Goal: Transaction & Acquisition: Purchase product/service

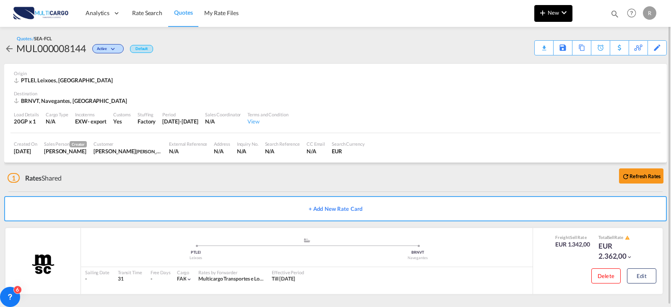
click at [547, 16] on md-icon "icon-plus 400-fg" at bounding box center [543, 13] width 10 height 10
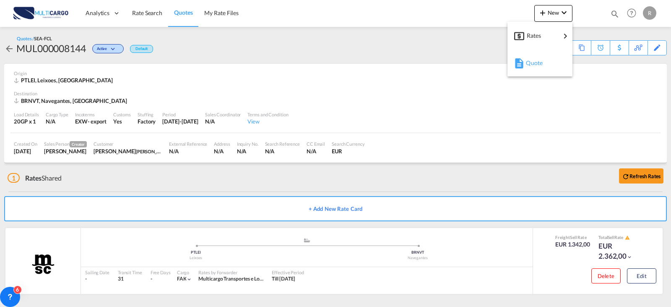
click at [520, 59] on md-icon "button" at bounding box center [519, 63] width 10 height 10
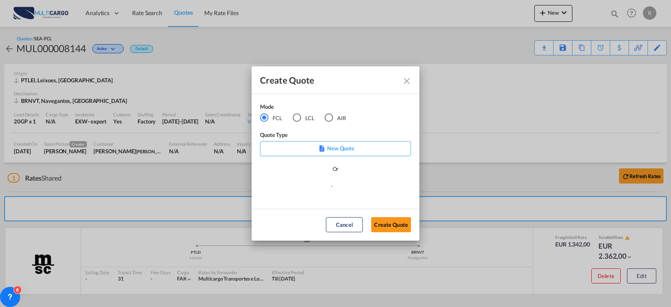
click at [345, 149] on p "New Quote" at bounding box center [335, 148] width 145 height 8
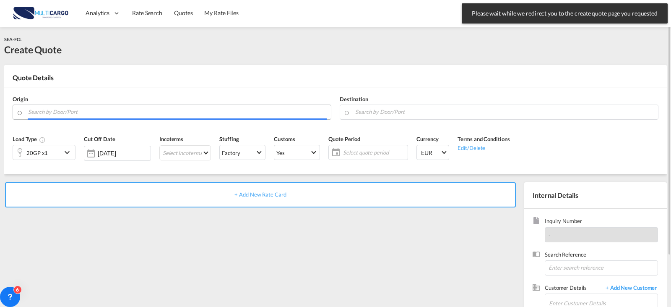
click at [175, 109] on input "Search by Door/Port" at bounding box center [177, 111] width 299 height 15
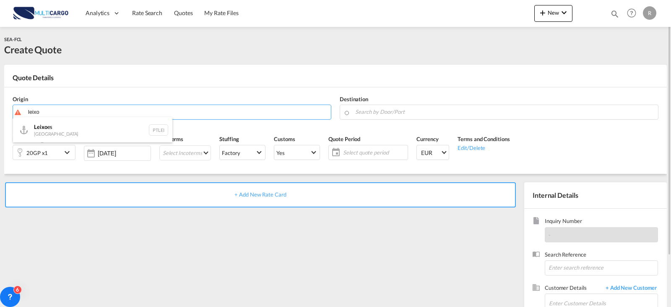
drag, startPoint x: 78, startPoint y: 132, endPoint x: 83, endPoint y: 133, distance: 4.8
click at [79, 132] on div "Leixo es Portugal PTLEI" at bounding box center [92, 129] width 159 height 25
type input "Leixoes, PTLEI"
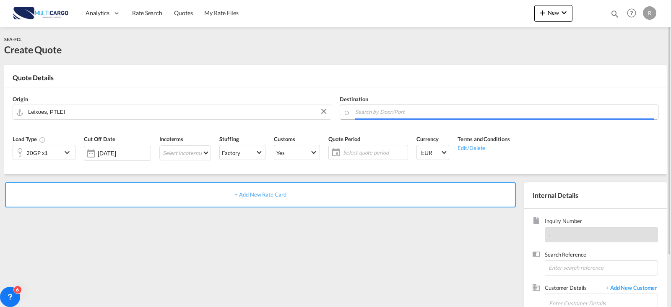
click at [390, 109] on input "Search by Door/Port" at bounding box center [504, 111] width 299 height 15
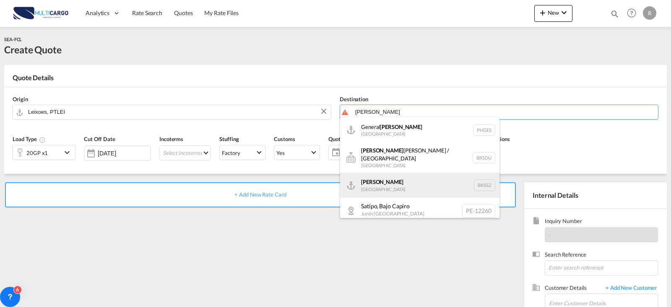
drag, startPoint x: 411, startPoint y: 175, endPoint x: 387, endPoint y: 172, distance: 24.1
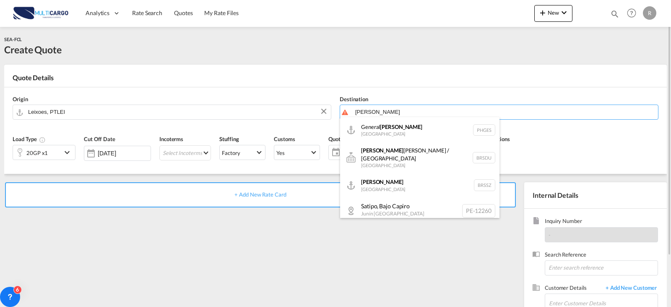
click at [411, 175] on div "[PERSON_NAME] [GEOGRAPHIC_DATA] BRSSZ" at bounding box center [419, 184] width 159 height 25
type input "[PERSON_NAME], BRSSZ"
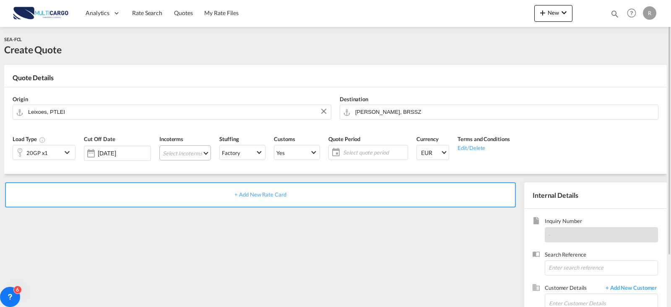
click at [195, 155] on md-select "Select Incoterms CIP - export Carriage and Insurance Paid to FOB - import Free …" at bounding box center [185, 152] width 52 height 15
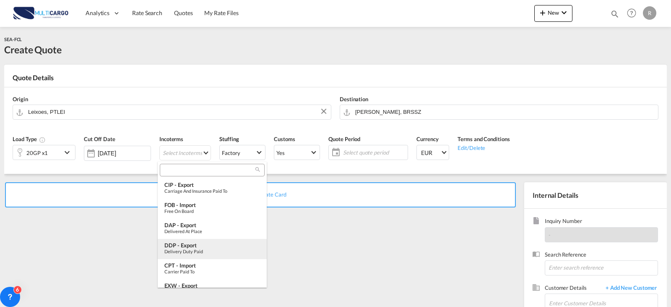
type md-option "[object Object]"
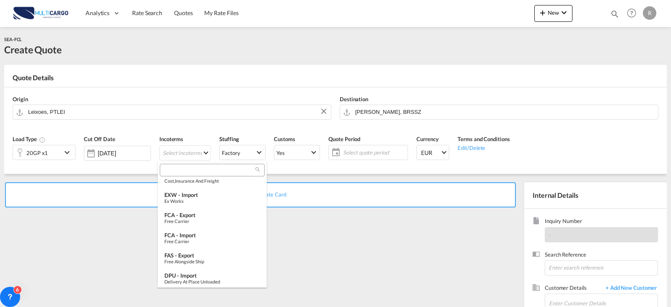
scroll to position [294, 0]
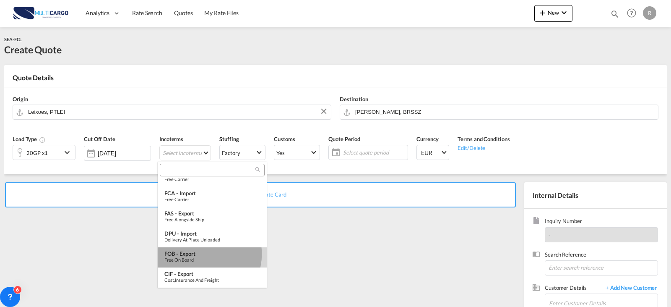
click at [202, 254] on div "FOB - export" at bounding box center [212, 253] width 96 height 7
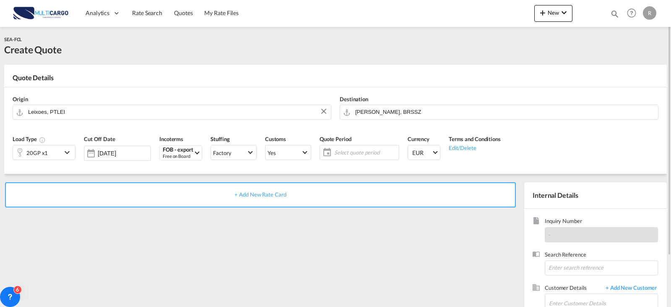
click at [344, 149] on span "Select quote period" at bounding box center [365, 153] width 63 height 8
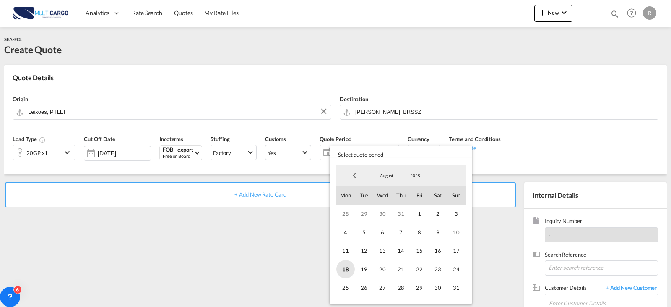
click at [347, 268] on span "18" at bounding box center [345, 269] width 18 height 18
click at [460, 288] on span "31" at bounding box center [456, 287] width 18 height 18
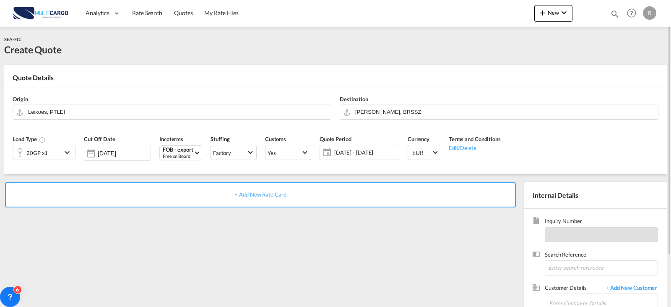
click at [67, 156] on md-icon "icon-chevron-down" at bounding box center [68, 152] width 13 height 10
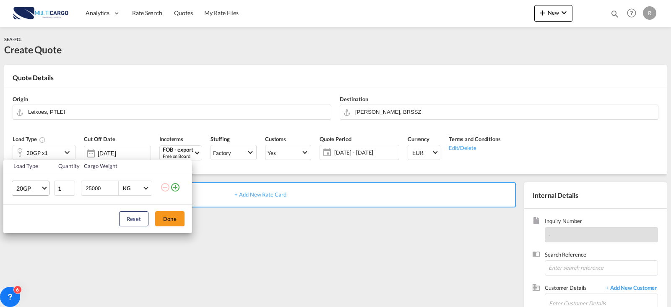
click at [40, 181] on md-select-value "20GP" at bounding box center [33, 188] width 34 height 14
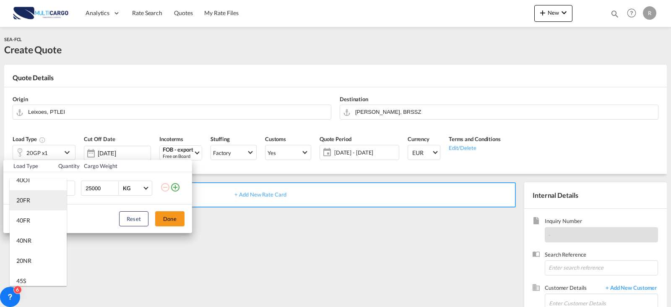
scroll to position [128, 0]
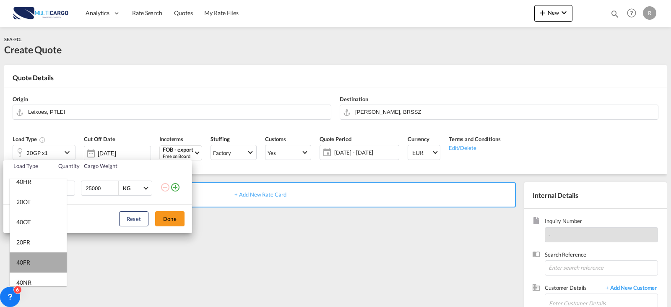
click at [48, 259] on md-option "40FR" at bounding box center [38, 262] width 57 height 20
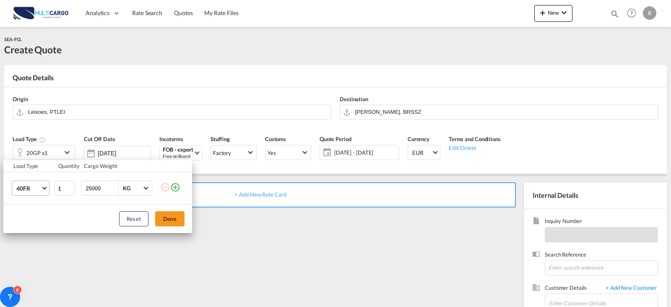
click at [48, 190] on md-select-value "40FR" at bounding box center [33, 188] width 34 height 14
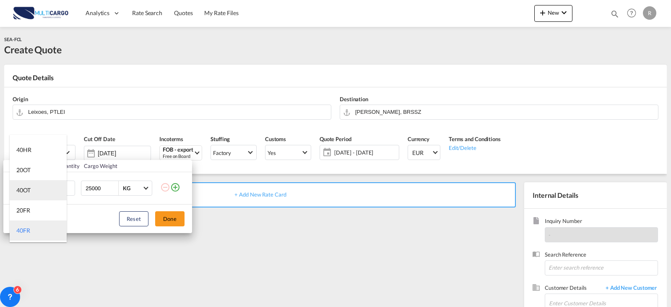
scroll to position [74, 0]
click at [33, 195] on md-option "40HR" at bounding box center [38, 192] width 57 height 20
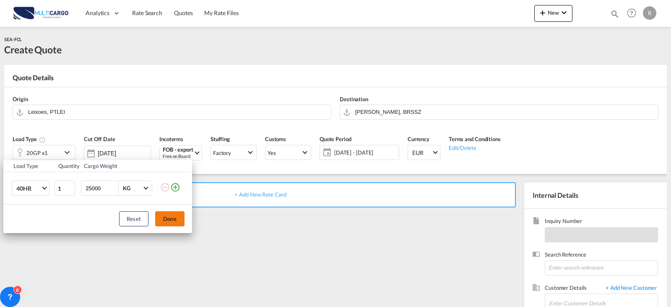
click at [175, 224] on button "Done" at bounding box center [169, 218] width 29 height 15
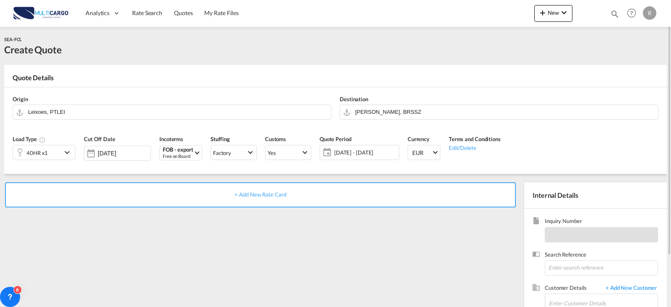
click at [254, 193] on span "+ Add New Rate Card" at bounding box center [260, 194] width 52 height 7
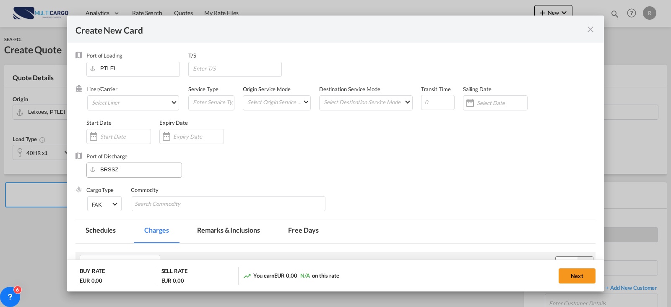
type input "Basic Ocean Freight"
select select "per equipment"
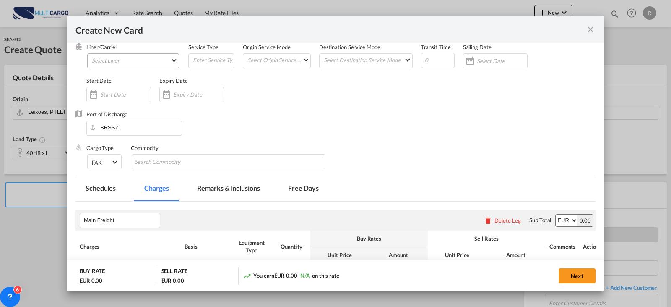
scroll to position [0, 0]
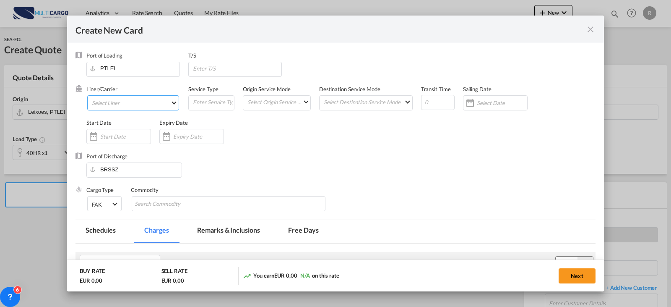
click at [149, 106] on md-select "Select Liner 2HM LOGISTICS D.O.O AAXL GLOBAL SHIPPING LINES LLC [PERSON_NAME] S…" at bounding box center [133, 102] width 92 height 15
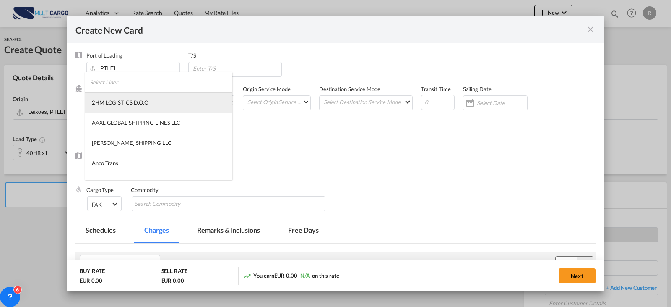
type md-option "1489"
type md-option "2"
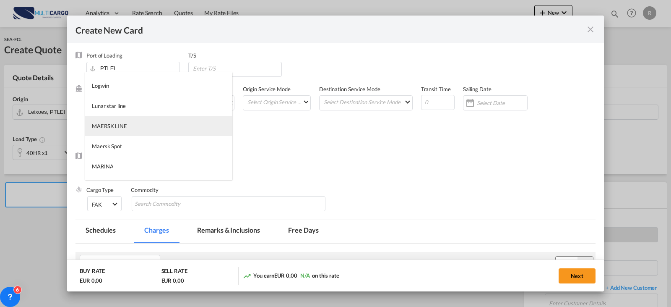
click at [131, 125] on md-option "MAERSK LINE" at bounding box center [158, 126] width 147 height 20
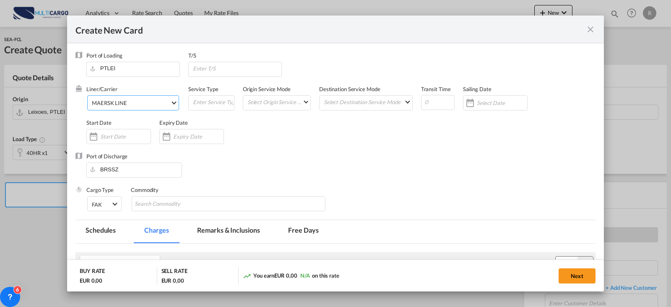
scroll to position [126, 0]
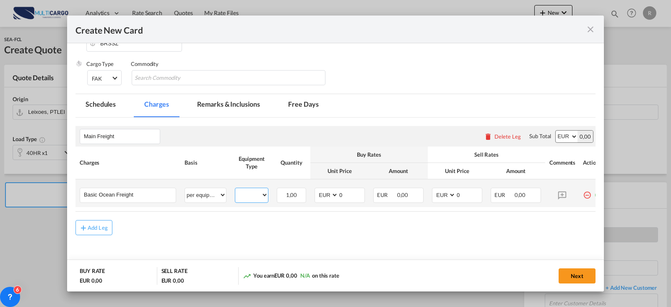
click at [257, 197] on select "40HR" at bounding box center [251, 194] width 33 height 11
select select "40HR"
click at [235, 189] on select "40HR" at bounding box center [251, 194] width 33 height 11
drag, startPoint x: 352, startPoint y: 198, endPoint x: 311, endPoint y: 197, distance: 40.3
click at [311, 197] on td "AED AFN ALL AMD ANG AOA ARS AUD AWG AZN BAM BBD BDT BGN BHD BIF BMD BND [PERSON…" at bounding box center [339, 193] width 59 height 28
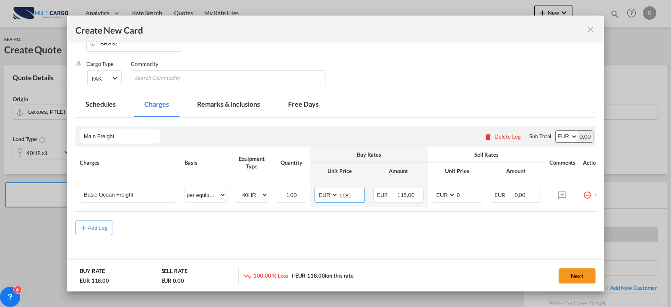
type input "1181"
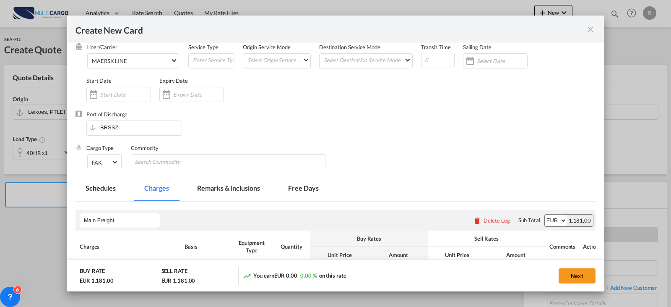
scroll to position [0, 0]
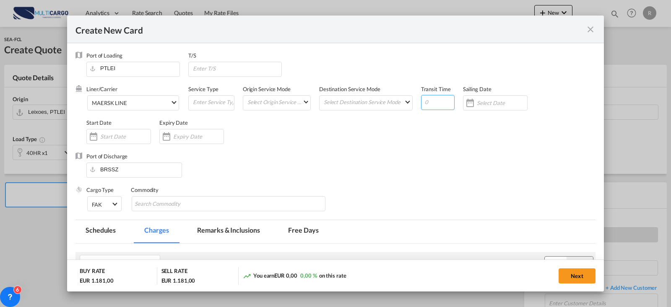
click at [425, 98] on input "Create New Card ..." at bounding box center [438, 102] width 34 height 15
type input "23"
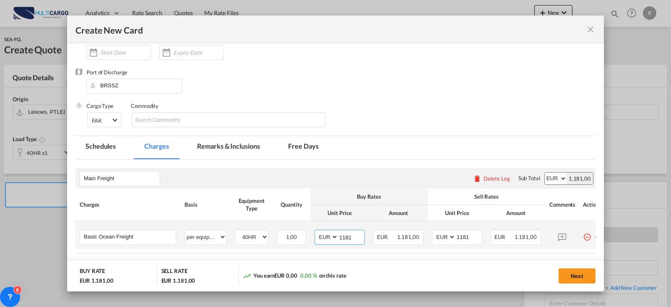
drag, startPoint x: 355, startPoint y: 234, endPoint x: 345, endPoint y: 234, distance: 10.5
click at [345, 234] on input "1181" at bounding box center [352, 236] width 26 height 13
type input "1561"
drag, startPoint x: 450, startPoint y: 240, endPoint x: 409, endPoint y: 242, distance: 40.7
click at [409, 242] on tr "Basic Ocean Freight Please Enter User Defined Charges Cannot Be Published per e…" at bounding box center [341, 235] width 531 height 28
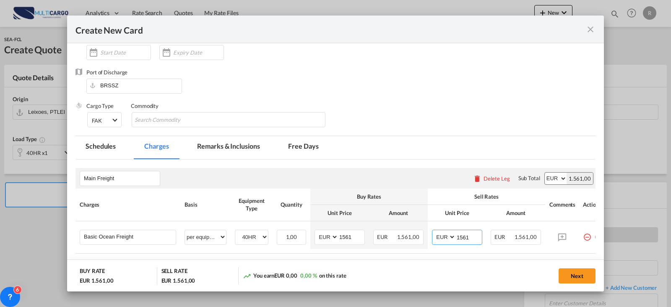
type input "1561"
drag, startPoint x: 447, startPoint y: 109, endPoint x: 453, endPoint y: 97, distance: 13.7
click at [448, 109] on div "Cargo Type FAK FAK GCR GDSM General Cargo Hazardous Cargo Ambient Foodstuff Chi…" at bounding box center [340, 119] width 509 height 34
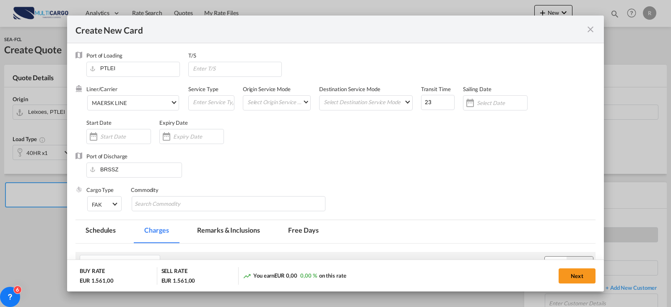
click at [163, 132] on div "Create New Card ..." at bounding box center [166, 136] width 13 height 17
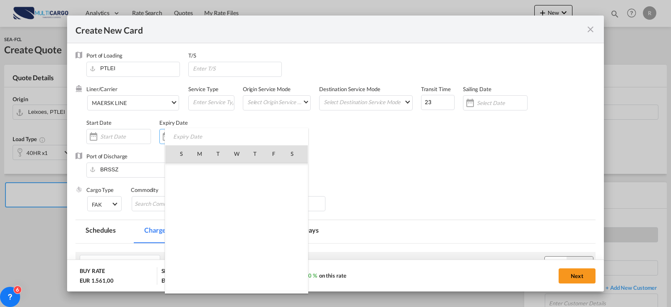
scroll to position [194206, 0]
click at [180, 263] on span "31" at bounding box center [181, 263] width 17 height 17
type input "[DATE]"
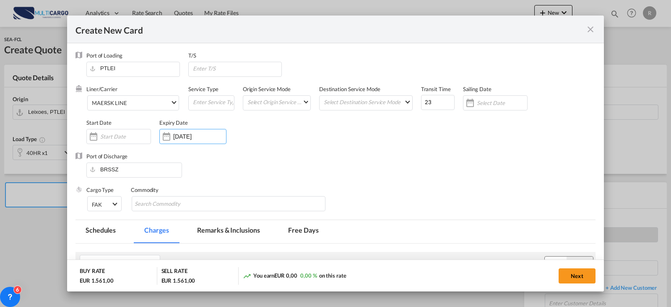
click at [479, 190] on div "Cargo Type FAK FAK GCR GDSM General Cargo Hazardous Cargo Ambient Foodstuff Chi…" at bounding box center [340, 203] width 509 height 34
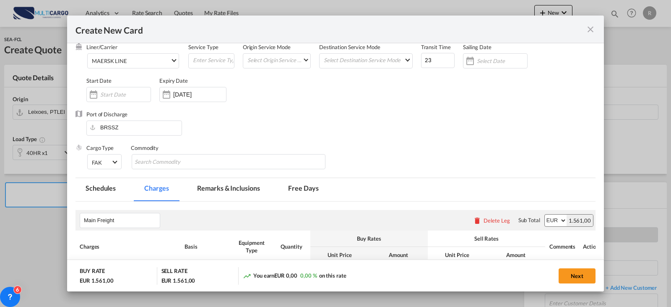
click at [292, 188] on md-tab-item "Free Days" at bounding box center [303, 189] width 50 height 23
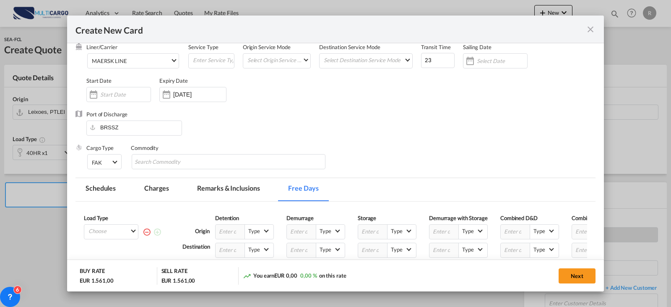
scroll to position [84, 0]
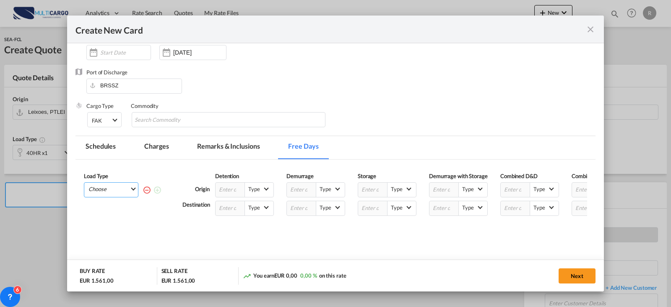
click at [128, 188] on md-select "Choose 40HR" at bounding box center [113, 188] width 50 height 12
click at [122, 206] on md-option "40HR" at bounding box center [113, 211] width 57 height 20
click at [443, 194] on input "Create New Card ..." at bounding box center [444, 189] width 29 height 14
click at [507, 191] on input "Create New Card ..." at bounding box center [515, 189] width 29 height 14
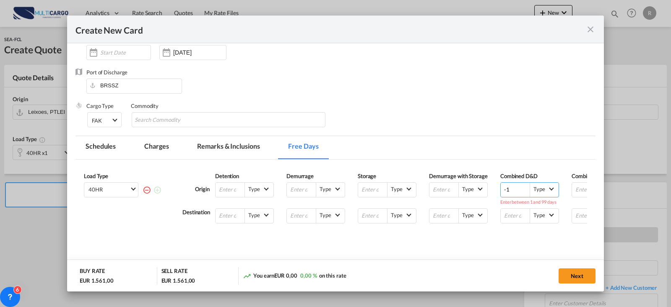
scroll to position [42, 0]
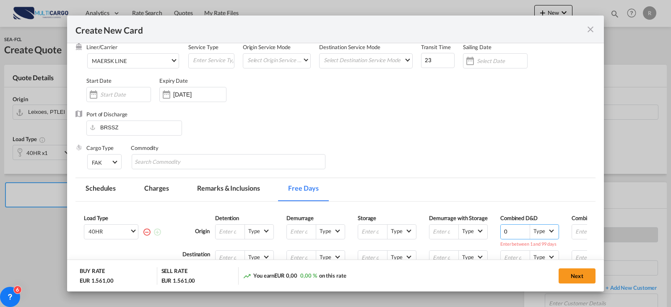
click at [526, 229] on input "0" at bounding box center [515, 231] width 29 height 14
type input "0"
click at [568, 148] on div "Cargo Type FAK FAK GCR GDSM General Cargo Hazardous Cargo Ambient Foodstuff Chi…" at bounding box center [340, 161] width 509 height 34
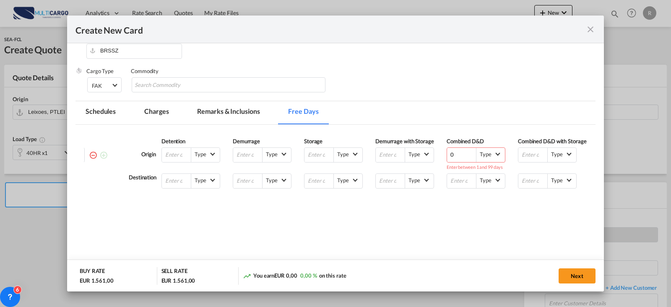
scroll to position [0, 62]
click at [453, 183] on input "Create New Card ..." at bounding box center [459, 181] width 29 height 14
type input "5"
click at [571, 276] on button "Next" at bounding box center [577, 275] width 37 height 15
click at [572, 276] on button "Next" at bounding box center [577, 275] width 37 height 15
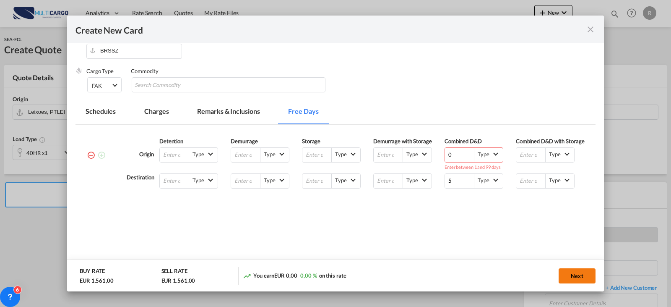
click at [574, 276] on button "Next" at bounding box center [577, 275] width 37 height 15
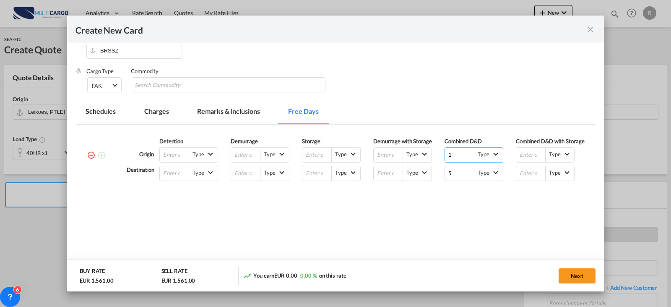
drag, startPoint x: 461, startPoint y: 151, endPoint x: 432, endPoint y: 151, distance: 28.5
type input "1"
click at [445, 151] on input "1" at bounding box center [459, 155] width 29 height 14
drag, startPoint x: 451, startPoint y: 157, endPoint x: 406, endPoint y: 156, distance: 45.3
click at [406, 156] on div "Origin Detention Type --Select Type-- Business Days (B) Calendar Days (C) Demur…" at bounding box center [357, 151] width 461 height 28
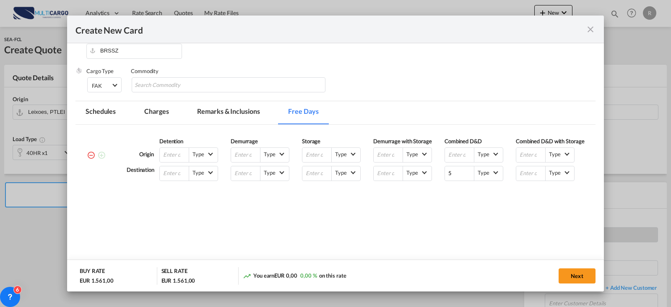
drag, startPoint x: 497, startPoint y: 230, endPoint x: 520, endPoint y: 257, distance: 35.7
click at [497, 230] on div "Load Type 40HR Please enter the free days Origin Detention Type --Select Type--…" at bounding box center [336, 190] width 520 height 131
click at [576, 273] on button "Next" at bounding box center [577, 275] width 37 height 15
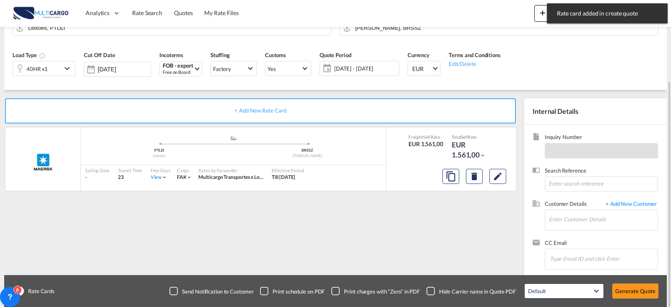
scroll to position [93, 0]
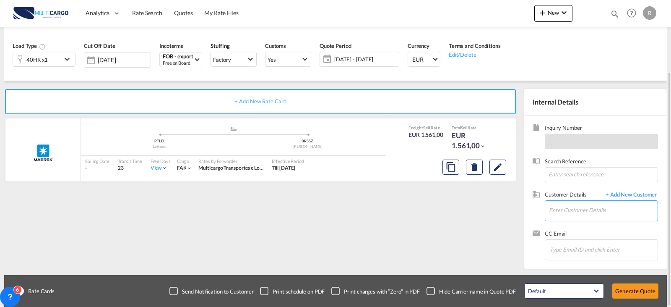
click at [591, 209] on input "Enter Customer Details" at bounding box center [603, 210] width 109 height 19
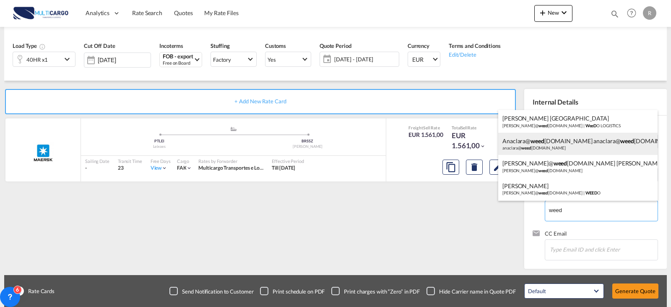
click at [575, 143] on div "anaclara@ weed [DOMAIN_NAME] anaclara@ weed [DOMAIN_NAME] anaclara@ weed [DOMAI…" at bounding box center [577, 144] width 159 height 23
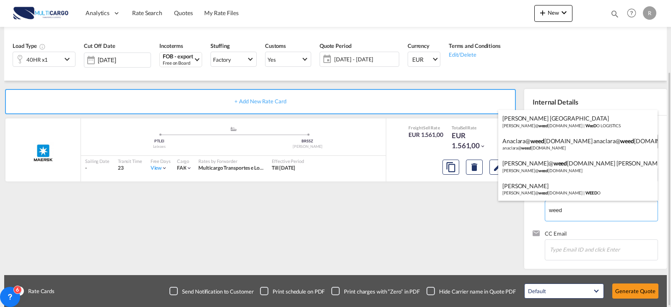
type input "[EMAIL_ADDRESS][DOMAIN_NAME], [PERSON_NAME][EMAIL_ADDRESS][DOMAIN_NAME] [EMAIL_…"
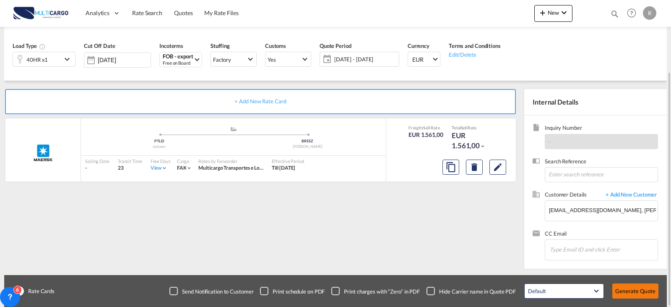
click at [636, 293] on button "Generate Quote" at bounding box center [635, 290] width 46 height 15
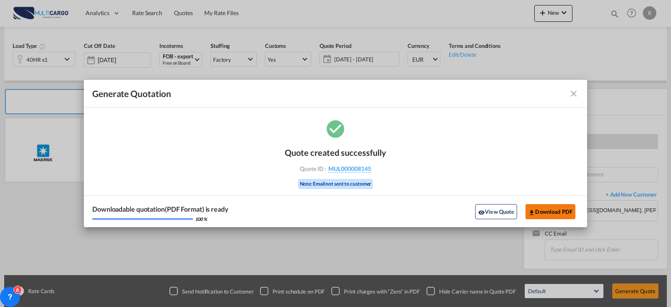
click at [559, 214] on button "Download PDF" at bounding box center [551, 211] width 50 height 15
click at [584, 94] on md-toolbar "Generate Quotation" at bounding box center [335, 94] width 503 height 28
click at [579, 91] on md-toolbar "Generate Quotation" at bounding box center [335, 94] width 503 height 28
click at [577, 93] on md-icon "icon-close fg-AAA8AD cursor m-0" at bounding box center [574, 94] width 10 height 10
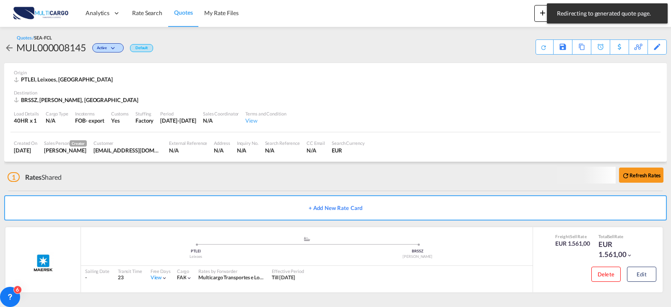
scroll to position [1, 0]
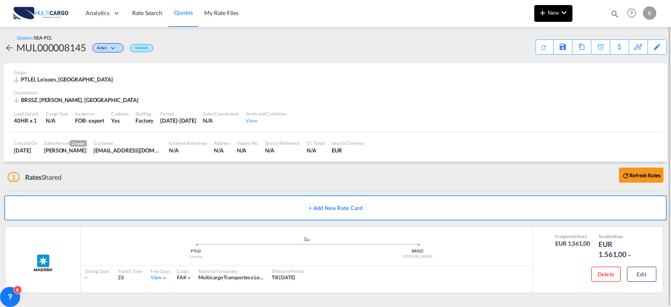
click at [547, 9] on md-icon "icon-plus 400-fg" at bounding box center [543, 13] width 10 height 10
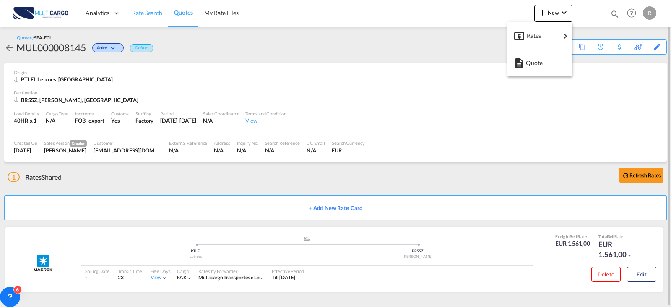
click at [156, 18] on md-backdrop at bounding box center [335, 153] width 671 height 307
click at [152, 17] on span "Rate Search" at bounding box center [147, 13] width 30 height 8
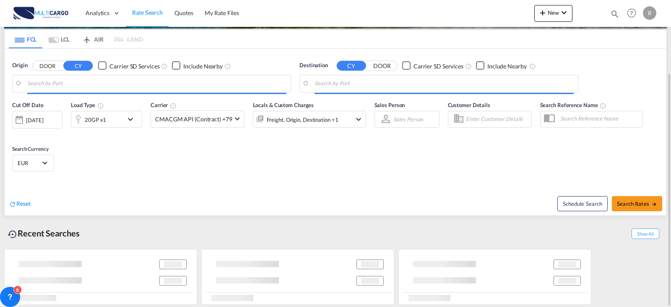
scroll to position [96, 0]
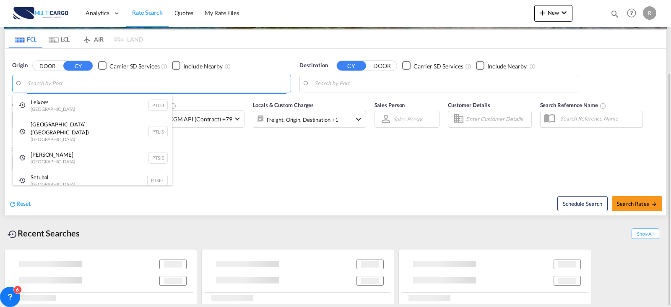
click at [95, 88] on body "Analytics Reports Dashboard Rate Search Quotes My Rate Files Analytics" at bounding box center [335, 153] width 671 height 307
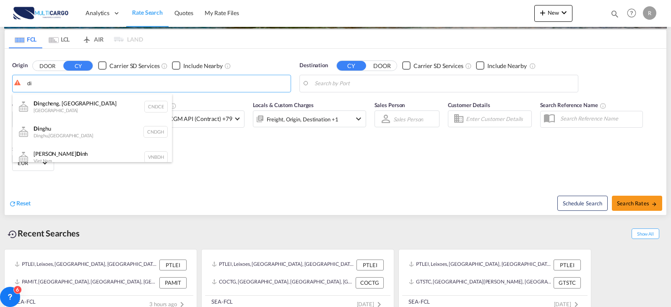
type input "d"
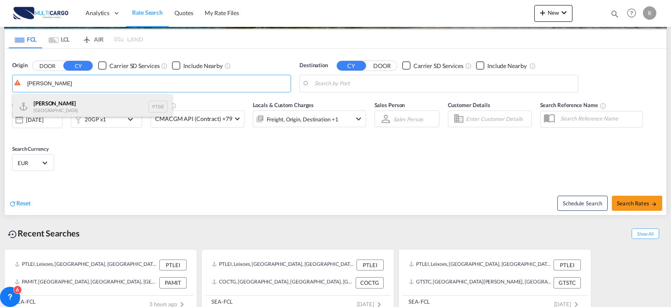
click at [115, 101] on div "[PERSON_NAME] Portugal PTSIE" at bounding box center [92, 106] width 159 height 25
type input "[PERSON_NAME], PTSIE"
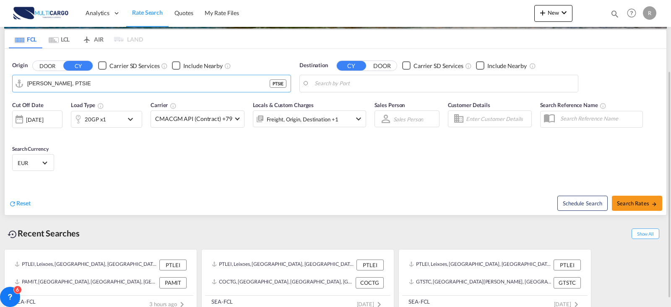
click at [365, 81] on body "Analytics Reports Dashboard Rate Search Quotes My Rate Files Analytics" at bounding box center [335, 153] width 671 height 307
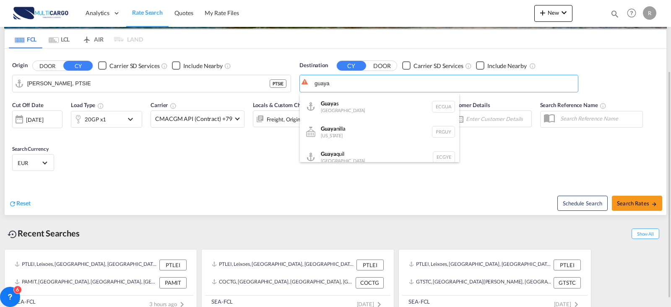
drag, startPoint x: 404, startPoint y: 153, endPoint x: 411, endPoint y: 156, distance: 8.1
click at [403, 153] on div "Guaya quil [GEOGRAPHIC_DATA] [GEOGRAPHIC_DATA]" at bounding box center [379, 156] width 159 height 25
type input "[GEOGRAPHIC_DATA], ECGYE"
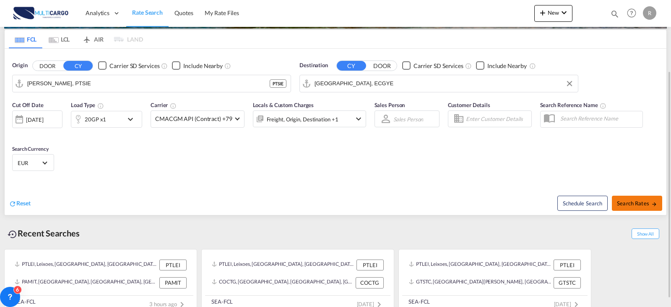
click at [652, 208] on button "Search Rates" at bounding box center [637, 202] width 50 height 15
type input "PTSIE to ECGYE / [DATE]"
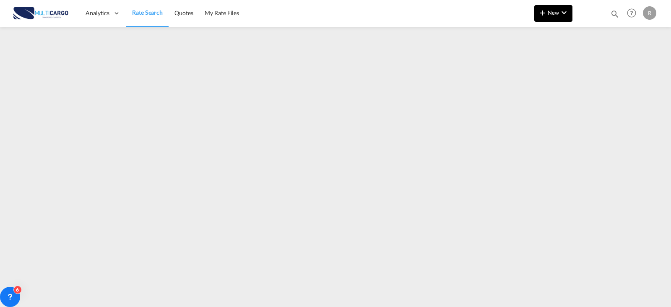
click at [543, 11] on md-icon "icon-plus 400-fg" at bounding box center [543, 13] width 10 height 10
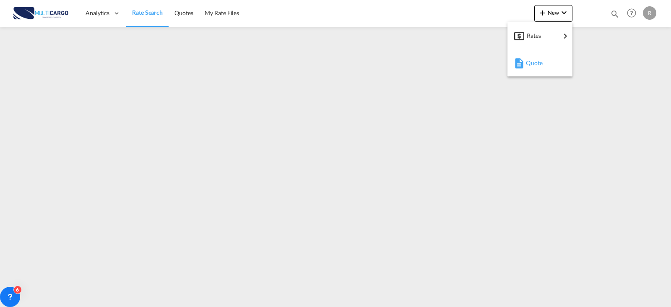
click at [543, 55] on div "Quote" at bounding box center [541, 62] width 31 height 21
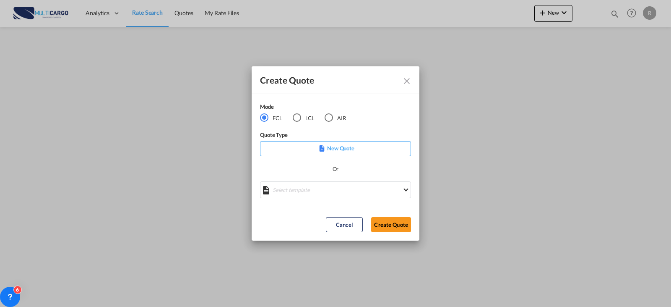
click at [392, 145] on p "New Quote" at bounding box center [335, 148] width 145 height 8
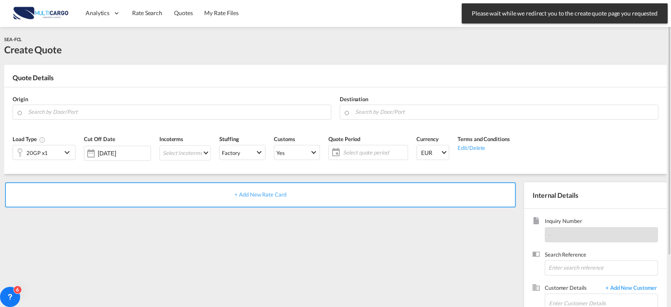
click at [70, 151] on md-icon "icon-chevron-down" at bounding box center [68, 152] width 13 height 10
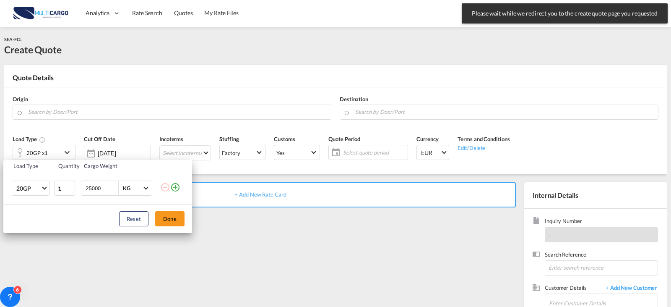
click at [178, 188] on md-icon "icon-plus-circle-outline" at bounding box center [175, 187] width 10 height 10
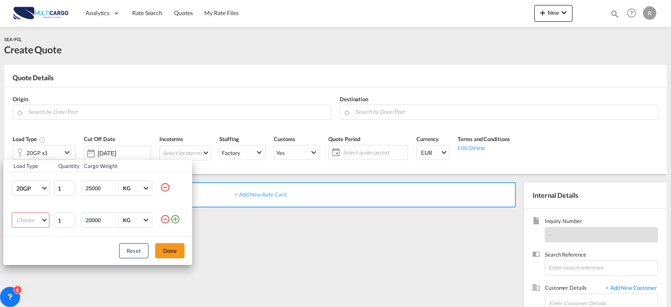
click at [30, 219] on md-select "Choose 20GP 40GP 40HC 45HC 20RE 40RE 40HR 20OT 40OT 20FR 40FR 40NR 20NR 45S 20T…" at bounding box center [31, 219] width 38 height 15
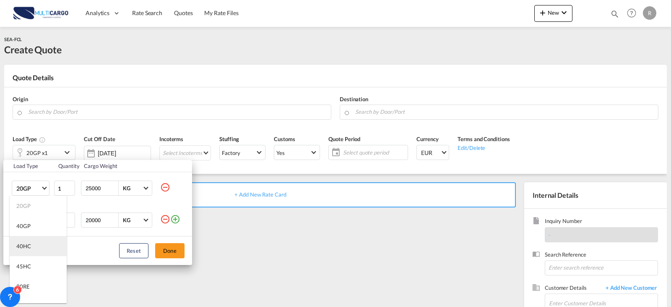
click at [32, 247] on md-option "40HC" at bounding box center [38, 246] width 57 height 20
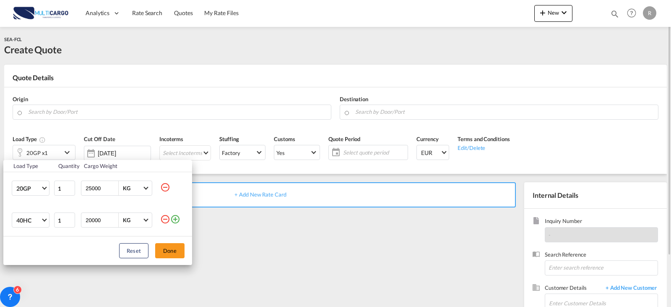
click at [171, 247] on button "Done" at bounding box center [169, 250] width 29 height 15
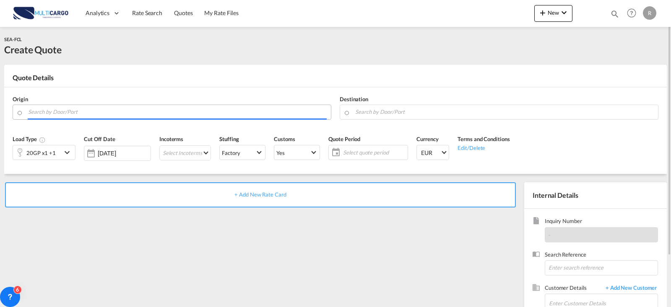
click at [78, 114] on input "Search by Door/Port" at bounding box center [177, 111] width 299 height 15
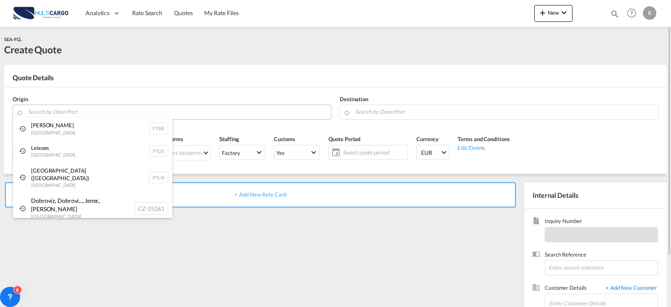
type input "l"
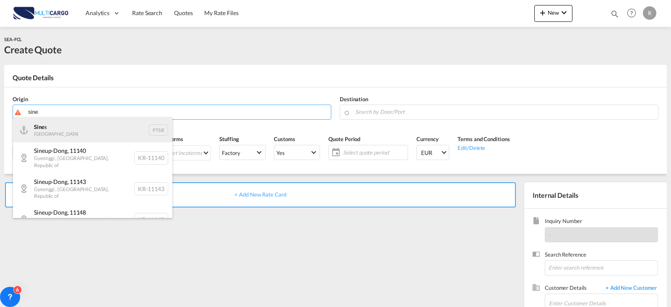
click at [99, 128] on div "Sine s Portugal PTSIE" at bounding box center [92, 129] width 159 height 25
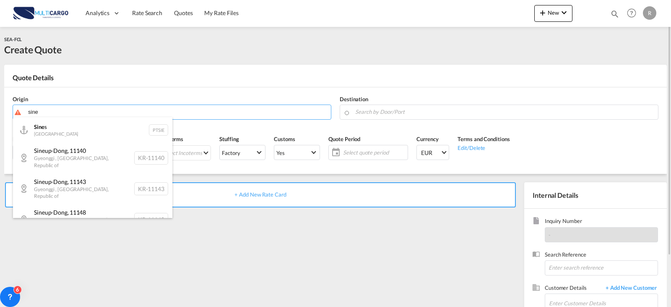
type input "[PERSON_NAME], PTSIE"
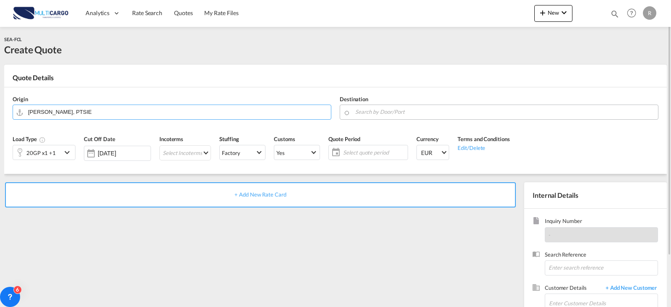
click at [384, 112] on input "Search by Door/Port" at bounding box center [504, 111] width 299 height 15
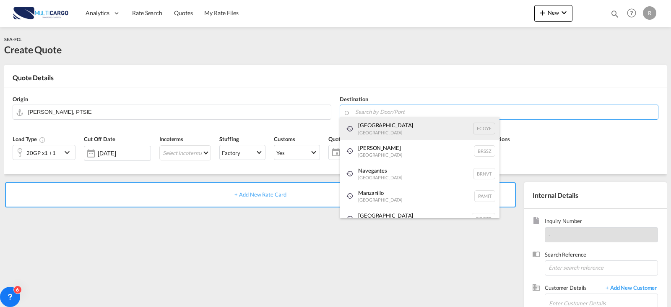
click at [442, 122] on div "Guayaquil [GEOGRAPHIC_DATA] [GEOGRAPHIC_DATA]" at bounding box center [419, 128] width 159 height 23
type input "[GEOGRAPHIC_DATA], ECGYE"
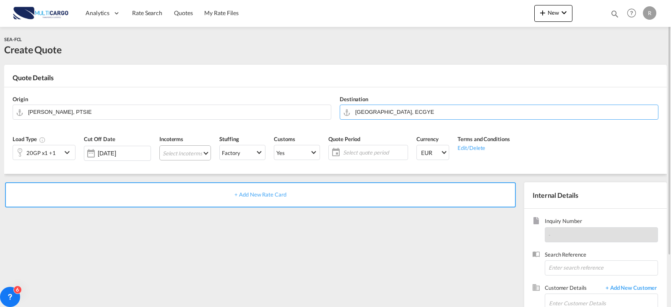
click at [200, 146] on md-select "Select Incoterms CIP - export Carriage and Insurance Paid to FOB - import Free …" at bounding box center [185, 152] width 52 height 15
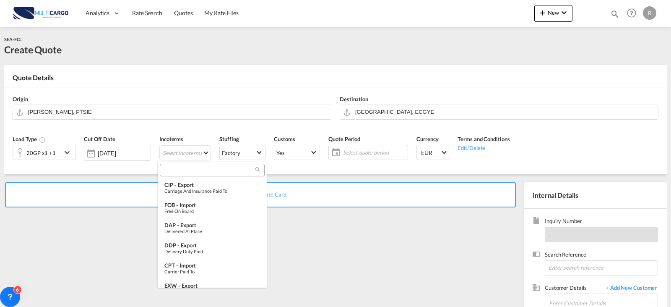
click at [200, 149] on md-backdrop at bounding box center [335, 153] width 671 height 307
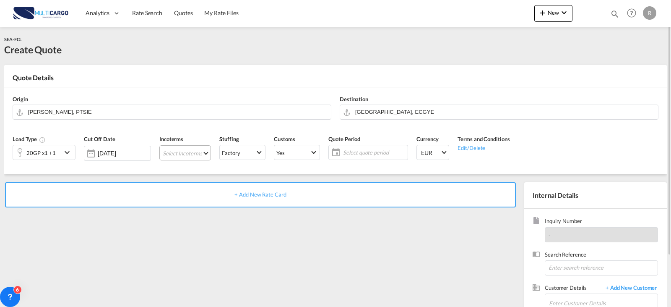
click at [200, 149] on md-select "Select Incoterms" at bounding box center [185, 152] width 52 height 15
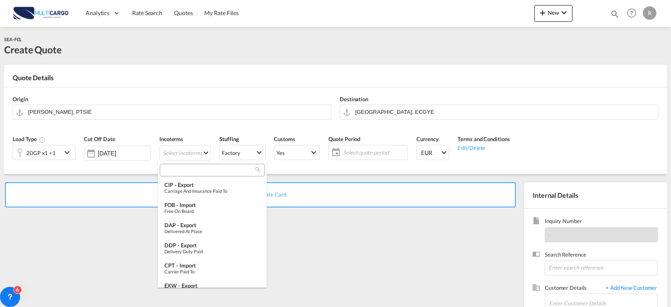
type md-option "[object Object]"
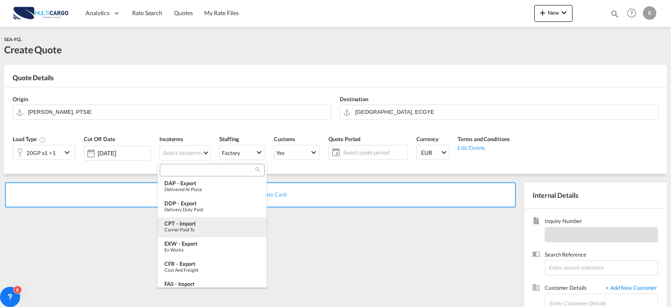
scroll to position [84, 0]
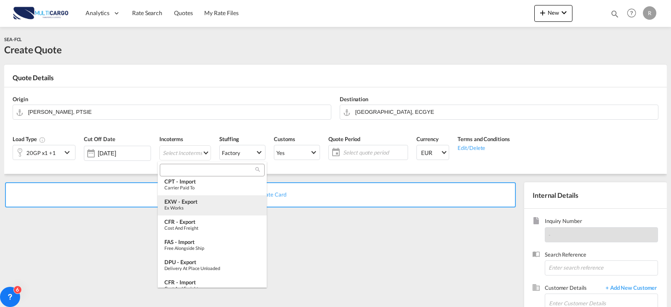
click at [204, 201] on div "EXW - export" at bounding box center [212, 201] width 96 height 7
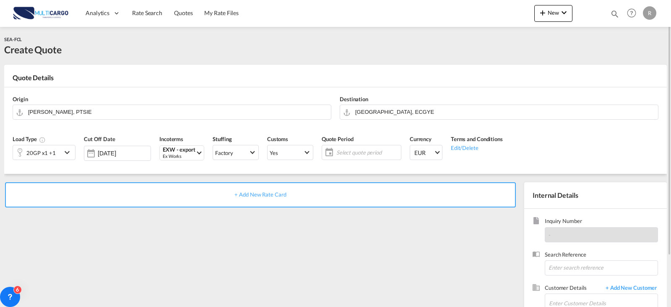
click at [336, 152] on span "Select quote period" at bounding box center [367, 153] width 63 height 8
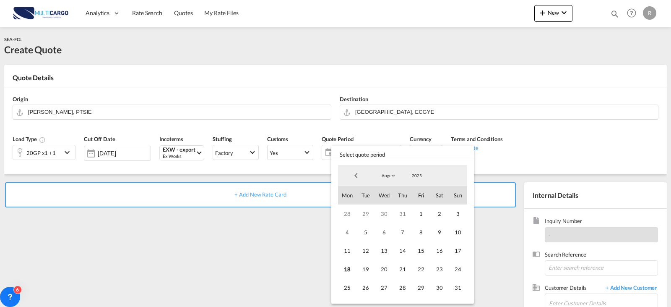
click at [134, 151] on md-backdrop at bounding box center [335, 153] width 671 height 307
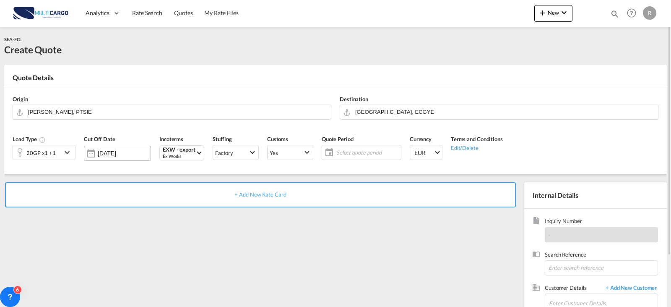
click at [110, 152] on input "[DATE]" at bounding box center [124, 153] width 53 height 7
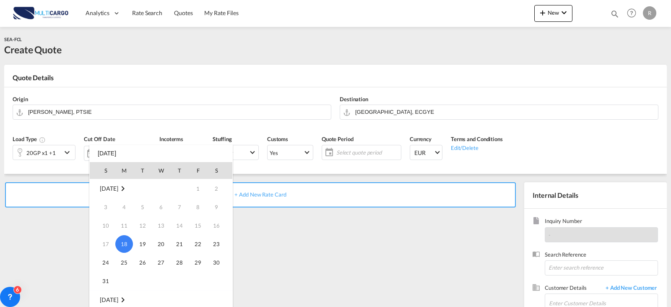
click at [123, 247] on span "18" at bounding box center [124, 244] width 18 height 18
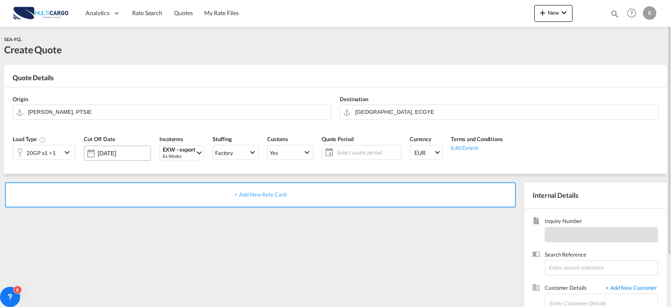
click at [125, 151] on input "[DATE]" at bounding box center [124, 153] width 53 height 7
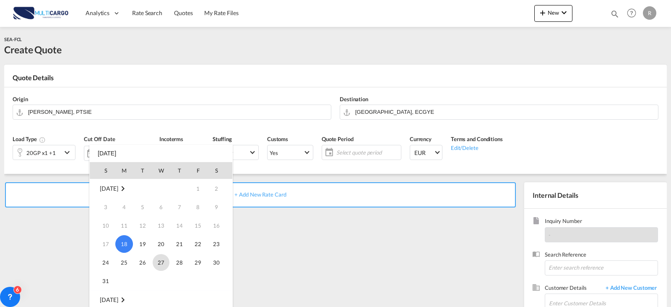
scroll to position [42, 0]
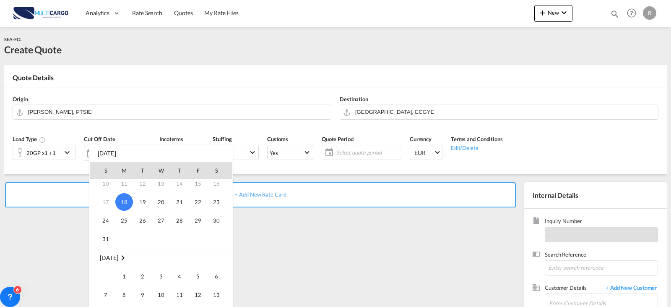
click at [86, 182] on div at bounding box center [335, 153] width 671 height 307
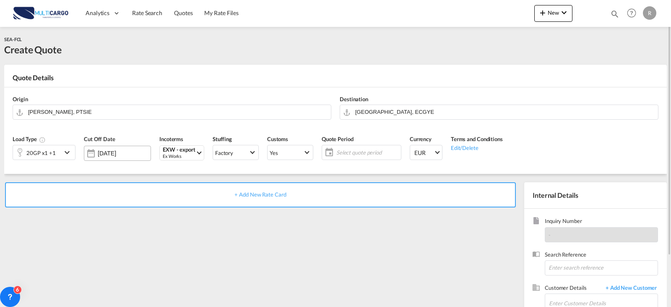
drag, startPoint x: 128, startPoint y: 155, endPoint x: 91, endPoint y: 152, distance: 37.9
click at [91, 152] on div "[DATE]" at bounding box center [117, 153] width 67 height 15
click at [362, 155] on span "Select quote period" at bounding box center [367, 153] width 63 height 8
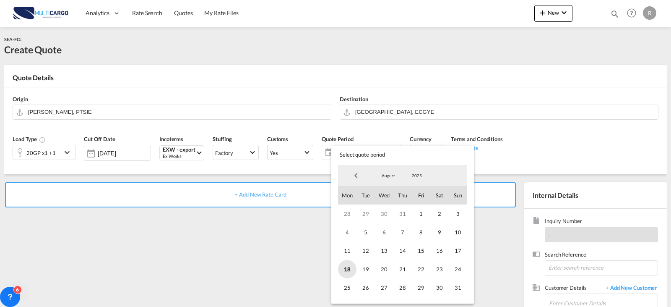
click at [349, 273] on span "18" at bounding box center [347, 269] width 18 height 18
click at [391, 176] on span "August" at bounding box center [388, 175] width 27 height 6
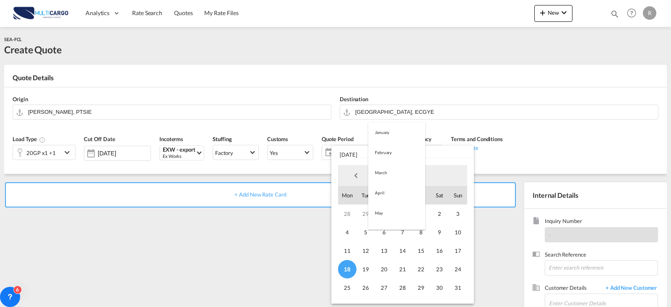
scroll to position [97, 0]
click at [388, 191] on md-option "September" at bounding box center [396, 196] width 57 height 20
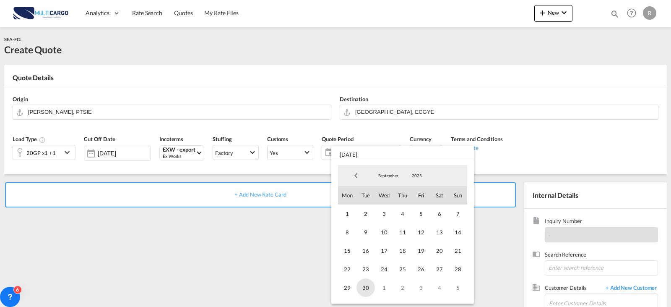
click at [364, 284] on span "30" at bounding box center [366, 287] width 18 height 18
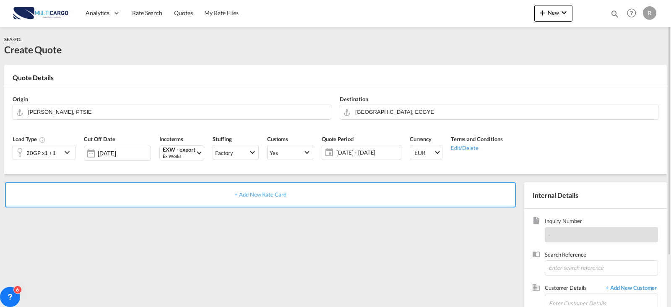
drag, startPoint x: 309, startPoint y: 275, endPoint x: 308, endPoint y: 269, distance: 5.9
click at [309, 274] on div "+ Add New Rate Card" at bounding box center [262, 269] width 516 height 175
click at [245, 194] on span "+ Add New Rate Card" at bounding box center [260, 194] width 52 height 7
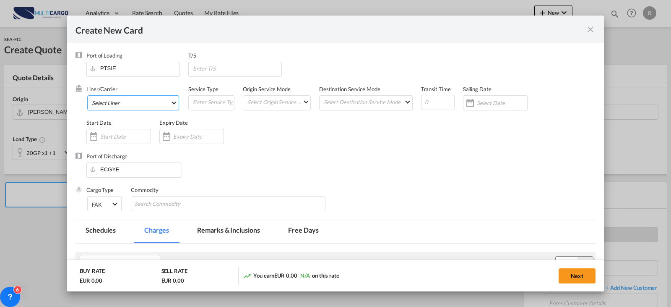
type input "Basic Ocean Freight"
select select "per equipment"
click at [135, 96] on md-select "Select Liner 2HM LOGISTICS D.O.O AAXL GLOBAL SHIPPING LINES LLC [PERSON_NAME] S…" at bounding box center [133, 102] width 92 height 15
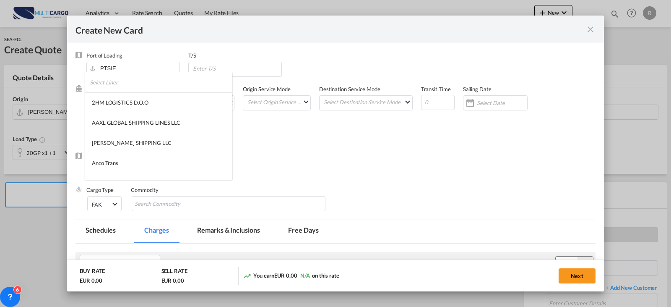
click at [265, 37] on md-backdrop at bounding box center [335, 153] width 671 height 307
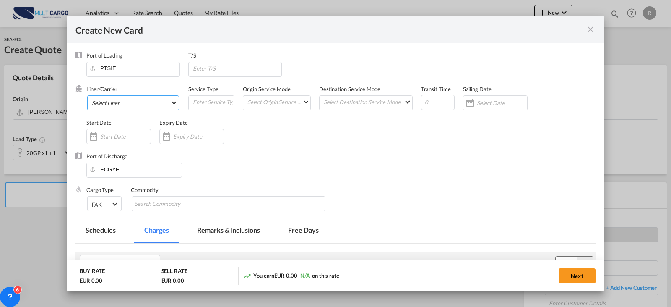
click at [172, 106] on md-select "Select Liner" at bounding box center [133, 102] width 92 height 15
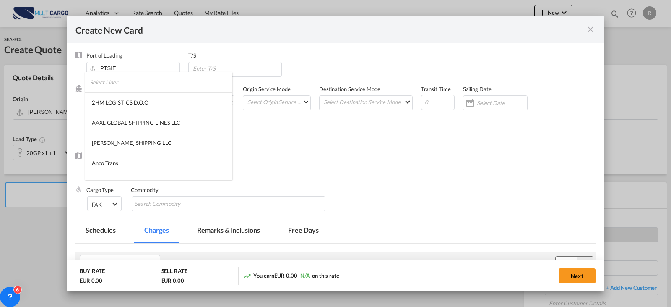
type md-option "1489"
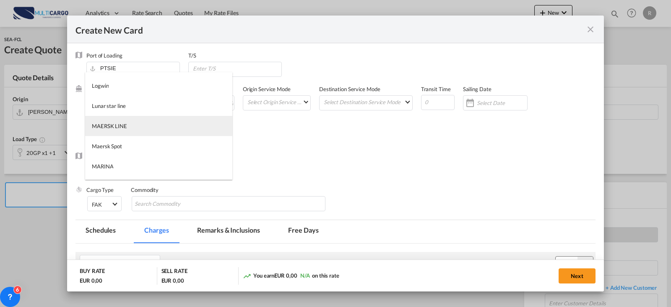
type md-option "2"
type md-option "41"
click at [149, 126] on md-option "MSC" at bounding box center [158, 126] width 147 height 20
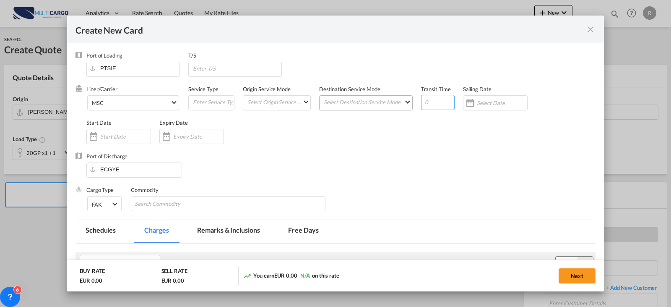
drag, startPoint x: 436, startPoint y: 101, endPoint x: 406, endPoint y: 96, distance: 29.7
click at [406, 96] on div "Liner/Carrier MSC Service Type Origin Service Mode Select Origin Service Mode […" at bounding box center [340, 118] width 509 height 67
type input "24"
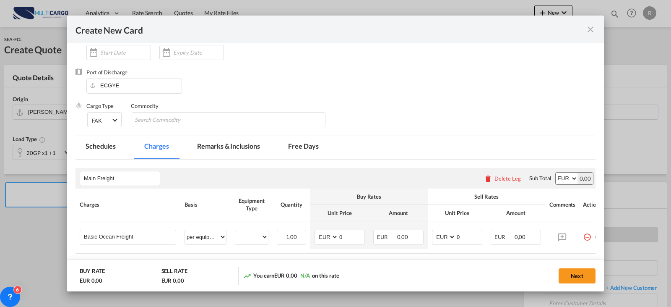
scroll to position [42, 0]
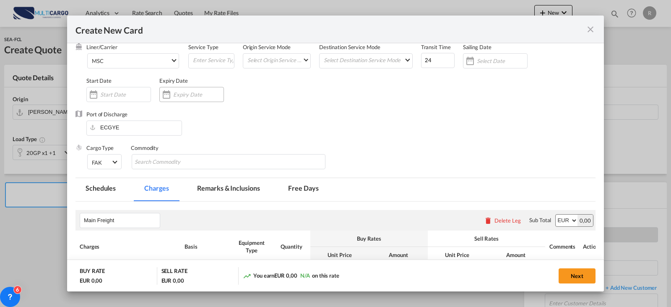
click at [188, 96] on input "Create New Card ..." at bounding box center [198, 94] width 50 height 7
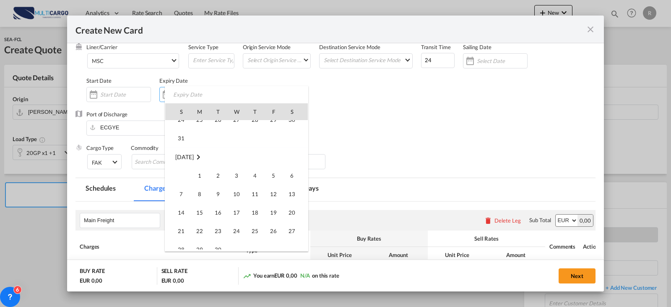
scroll to position [194332, 0]
click at [221, 208] on span "30" at bounding box center [218, 207] width 17 height 17
type input "[DATE]"
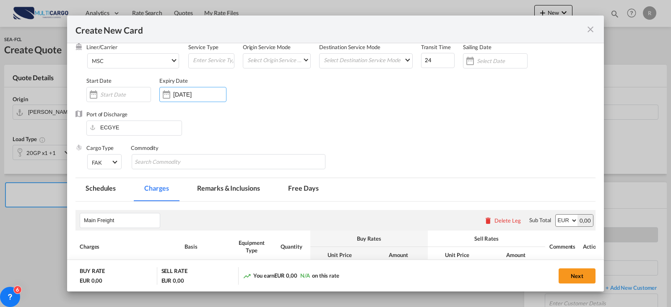
click at [323, 115] on div "Port of Discharge [GEOGRAPHIC_DATA]" at bounding box center [336, 127] width 520 height 34
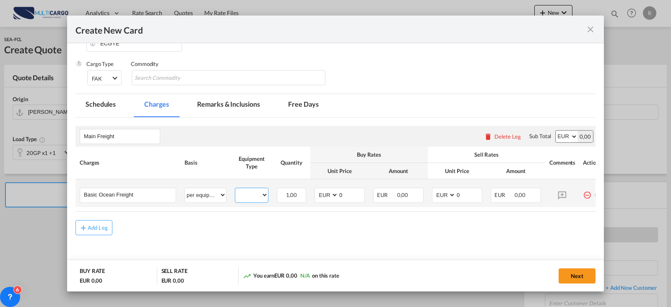
drag, startPoint x: 258, startPoint y: 201, endPoint x: 253, endPoint y: 201, distance: 5.1
click at [258, 201] on select "20GP 40HC" at bounding box center [251, 194] width 33 height 11
select select "20GP"
click at [235, 189] on select "20GP 40HC" at bounding box center [251, 194] width 33 height 11
drag, startPoint x: 344, startPoint y: 196, endPoint x: 328, endPoint y: 194, distance: 16.1
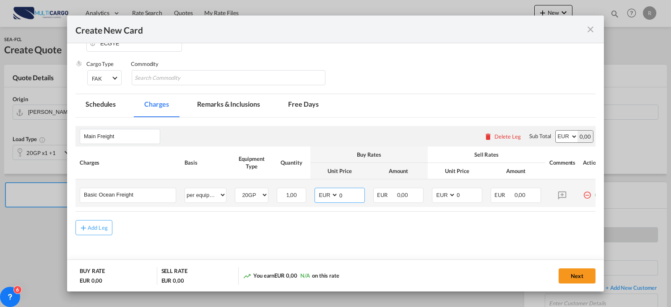
click at [329, 195] on md-input-container "AED AFN ALL AMD ANG AOA ARS AUD AWG AZN BAM BBD BDT BGN BHD BIF BMD BND [PERSON…" at bounding box center [340, 195] width 50 height 15
type input "1945"
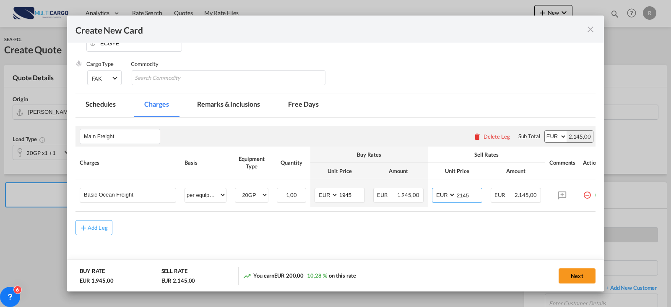
type input "2145"
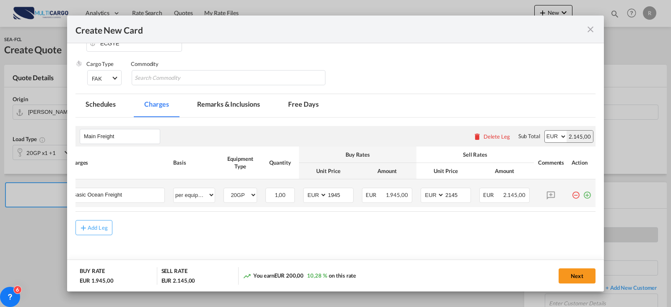
click at [586, 197] on td "Create New Card ..." at bounding box center [582, 193] width 28 height 28
click at [583, 196] on md-icon "icon-plus-circle-outline green-400-fg" at bounding box center [587, 192] width 8 height 8
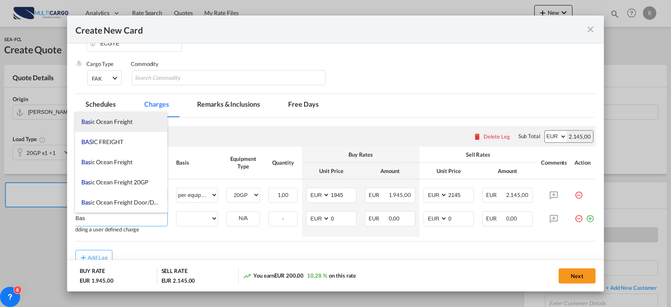
click at [146, 128] on li "Bas ic Ocean Freight" at bounding box center [121, 122] width 92 height 20
type input "Basic Ocean Freight"
select select "per equipment"
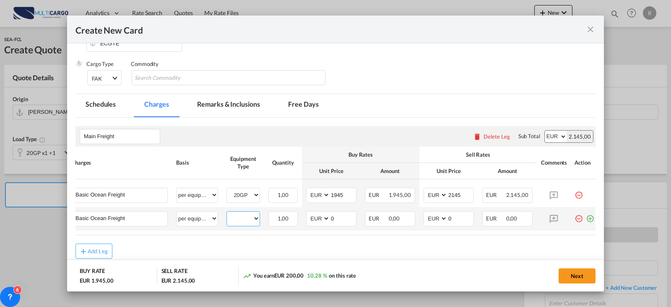
click at [239, 223] on select "20GP 40HC" at bounding box center [243, 218] width 33 height 11
select select "40HC"
click at [227, 214] on select "20GP 40HC" at bounding box center [243, 218] width 33 height 11
type input "2981"
type input "1"
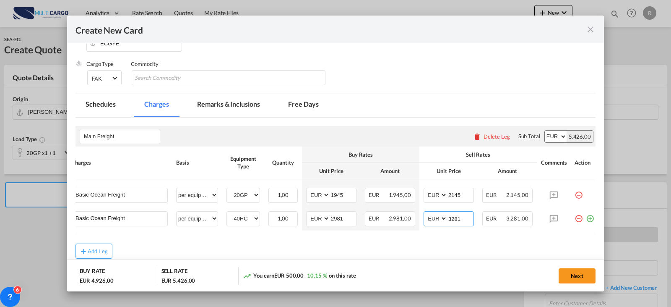
type input "3281"
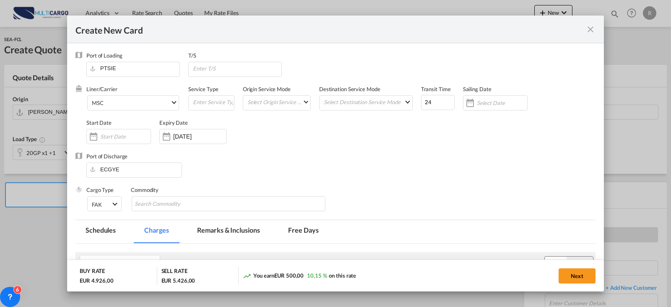
drag, startPoint x: 574, startPoint y: 272, endPoint x: 555, endPoint y: 261, distance: 22.6
click at [575, 273] on button "Next" at bounding box center [577, 275] width 37 height 15
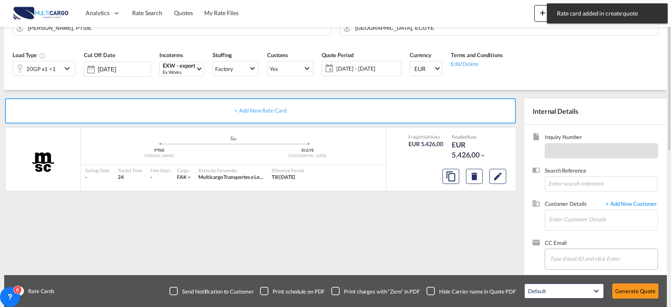
scroll to position [93, 0]
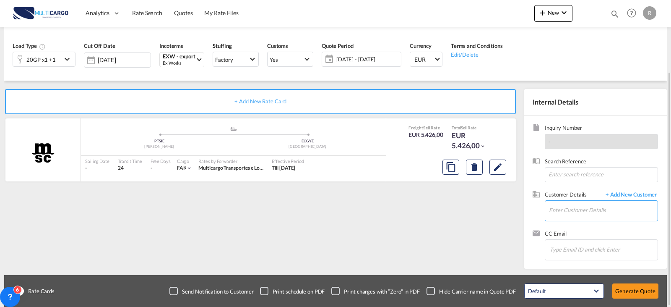
drag, startPoint x: 574, startPoint y: 217, endPoint x: 555, endPoint y: 219, distance: 19.0
click at [574, 218] on input "Enter Customer Details" at bounding box center [603, 210] width 109 height 19
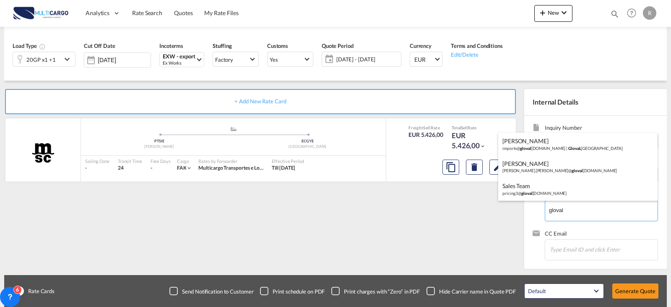
type input "gloval"
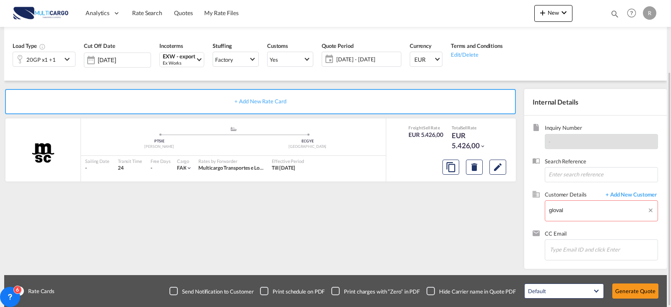
drag, startPoint x: 582, startPoint y: 207, endPoint x: 513, endPoint y: 215, distance: 69.7
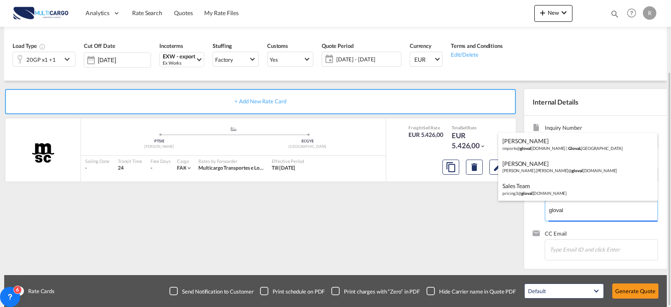
drag, startPoint x: 567, startPoint y: 211, endPoint x: 523, endPoint y: 215, distance: 44.7
click at [523, 215] on body "Analytics Reports Dashboard Rate Search Quotes My Rate Files Analytics" at bounding box center [335, 153] width 671 height 307
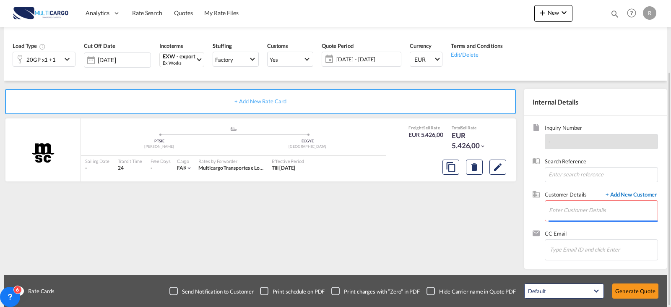
click at [642, 193] on span "+ Add New Customer" at bounding box center [630, 195] width 57 height 10
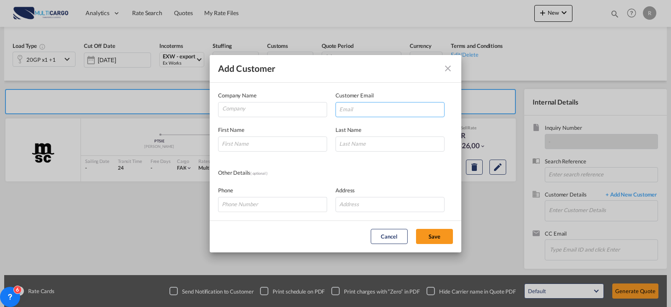
click at [350, 108] on input "Add Customer Company ..." at bounding box center [390, 109] width 109 height 15
click at [287, 112] on input "Company" at bounding box center [274, 108] width 104 height 13
type input "g"
type input "GLOVAL EQ"
type input "U"
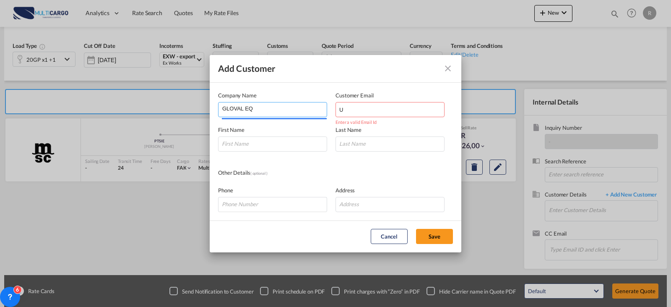
click at [289, 112] on input "GLOVAL EQ" at bounding box center [274, 108] width 104 height 13
type input "GLOVAL ECUADOR"
click at [355, 114] on input "U" at bounding box center [390, 109] width 109 height 15
drag, startPoint x: 344, startPoint y: 111, endPoint x: 318, endPoint y: 111, distance: 26.8
click at [318, 111] on div "Company Name GLOVAL ECUADOR Customer Email U Enter a valid Email Id" at bounding box center [335, 104] width 235 height 26
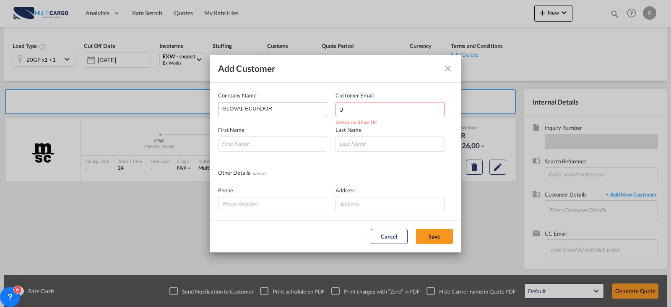
paste input "[PERSON_NAME][EMAIL_ADDRESS][DOMAIN_NAME]"
type input "[PERSON_NAME][EMAIL_ADDRESS][DOMAIN_NAME]"
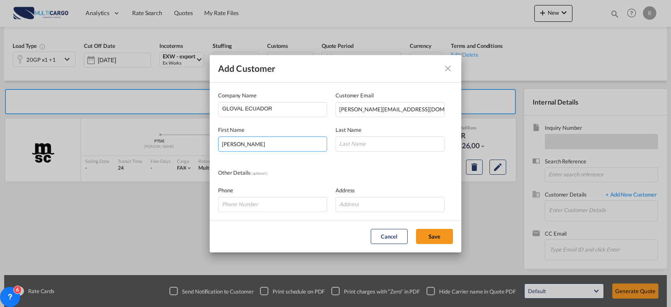
type input "[PERSON_NAME]"
click at [429, 228] on md-dialog-actions "Cancel Save" at bounding box center [336, 236] width 252 height 32
drag, startPoint x: 429, startPoint y: 229, endPoint x: 432, endPoint y: 232, distance: 4.5
click at [432, 232] on button "Save" at bounding box center [434, 236] width 37 height 15
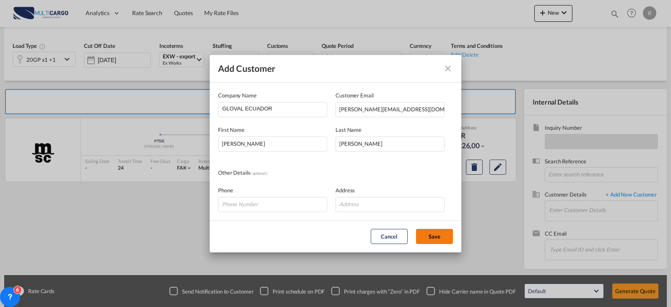
type input "GLOVAL ECUADOR, [PERSON_NAME], [PERSON_NAME][EMAIL_ADDRESS][DOMAIN_NAME]"
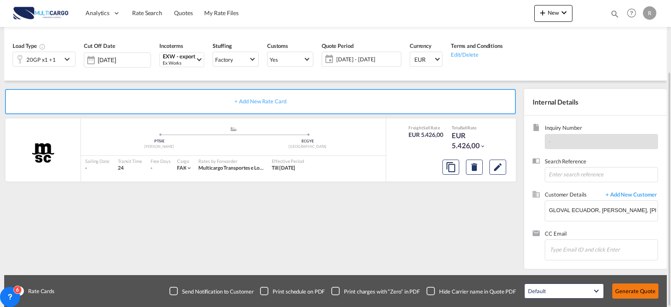
click at [621, 287] on button "Generate Quote" at bounding box center [635, 290] width 46 height 15
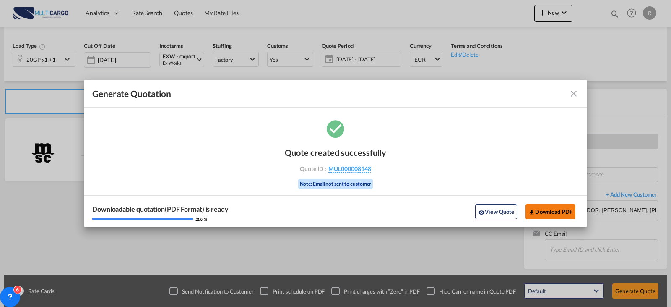
click at [561, 214] on button "Download PDF" at bounding box center [551, 211] width 50 height 15
click at [578, 97] on md-icon "icon-close fg-AAA8AD cursor m-0" at bounding box center [574, 94] width 10 height 10
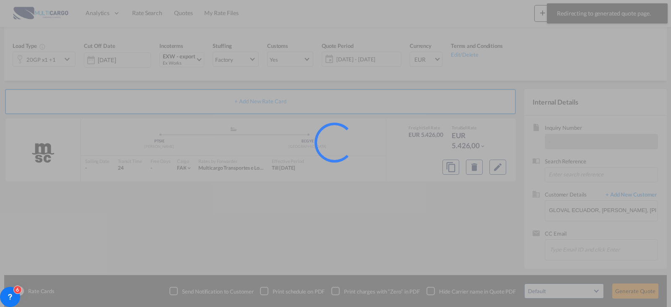
scroll to position [1, 0]
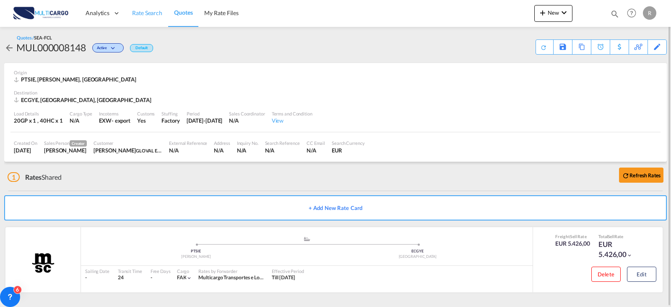
drag, startPoint x: 156, startPoint y: 16, endPoint x: 146, endPoint y: 14, distance: 9.3
click at [156, 16] on span "Rate Search" at bounding box center [147, 12] width 30 height 7
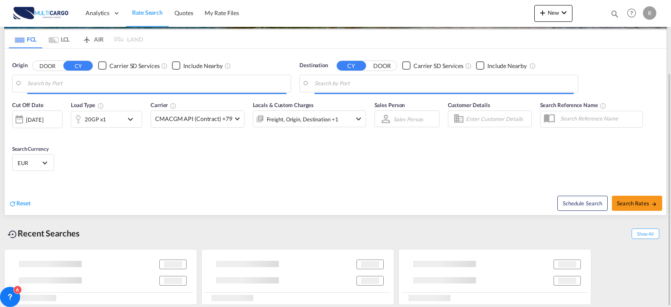
type input "[PERSON_NAME], PTSIE"
type input "[GEOGRAPHIC_DATA], ECGYE"
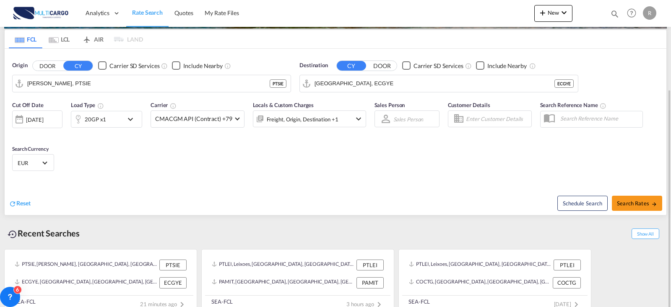
scroll to position [106, 0]
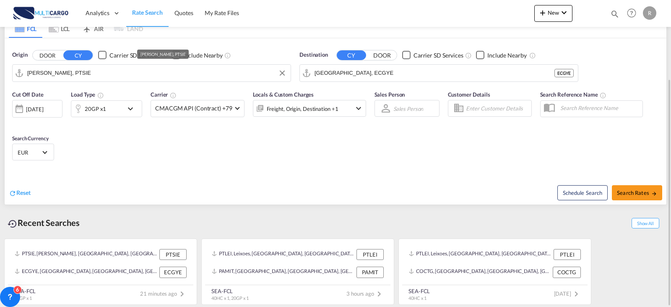
click at [119, 69] on input "[PERSON_NAME], PTSIE" at bounding box center [156, 73] width 259 height 13
drag, startPoint x: 475, startPoint y: 176, endPoint x: 435, endPoint y: 172, distance: 40.5
click at [440, 172] on div "Schedule Search Search Rates" at bounding box center [502, 188] width 329 height 32
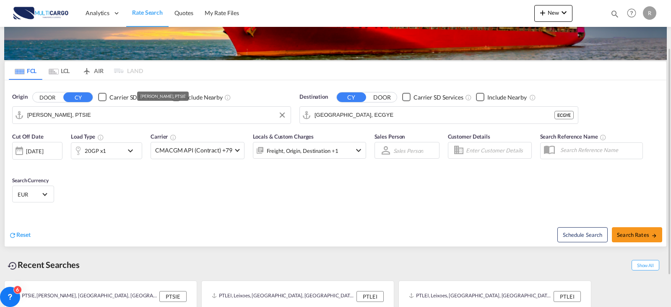
click at [127, 110] on input "[PERSON_NAME], PTSIE" at bounding box center [156, 115] width 259 height 13
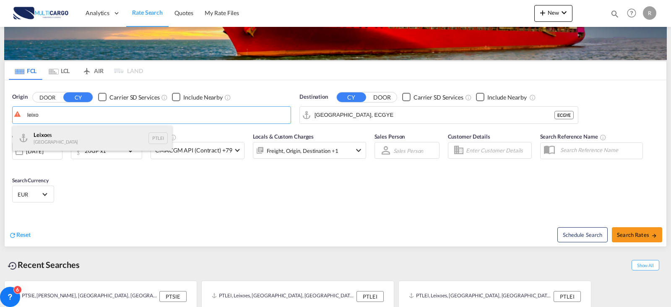
click at [114, 136] on div "Leixo es Portugal PTLEI" at bounding box center [92, 137] width 159 height 25
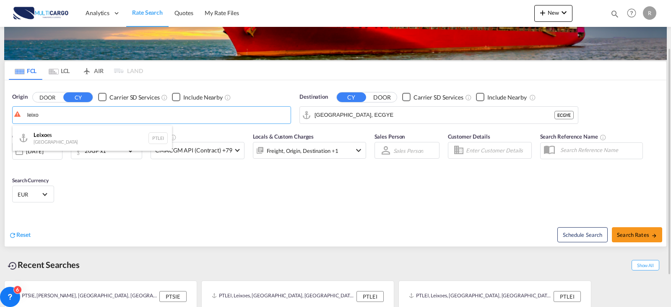
type input "Leixoes, PTLEI"
click at [390, 104] on div "Destination CY DOOR Carrier SD Services Include Nearby [GEOGRAPHIC_DATA], ECGYE…" at bounding box center [439, 108] width 279 height 31
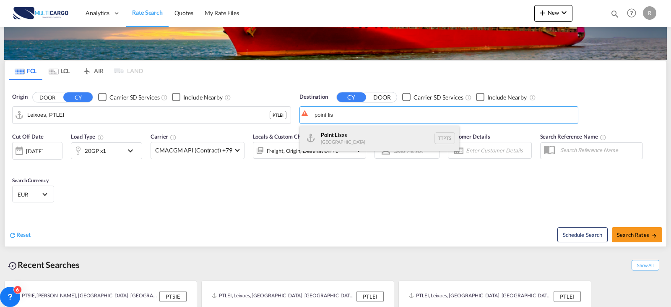
click at [341, 143] on div "Point Lis as [GEOGRAPHIC_DATA] TTPTS" at bounding box center [379, 137] width 159 height 25
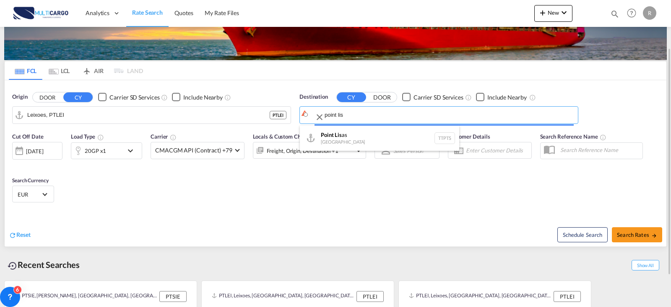
type input "Point Lisas, TTPTS"
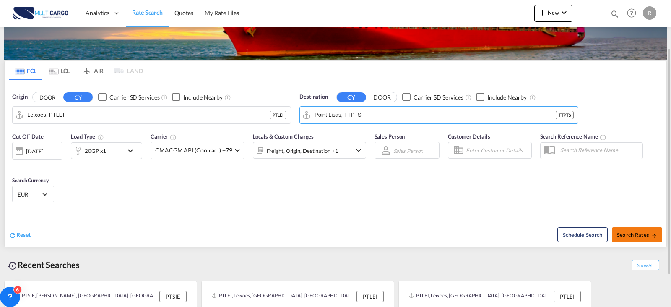
click at [647, 240] on button "Search Rates" at bounding box center [637, 234] width 50 height 15
type input "PTLEI to TTPTS / [DATE]"
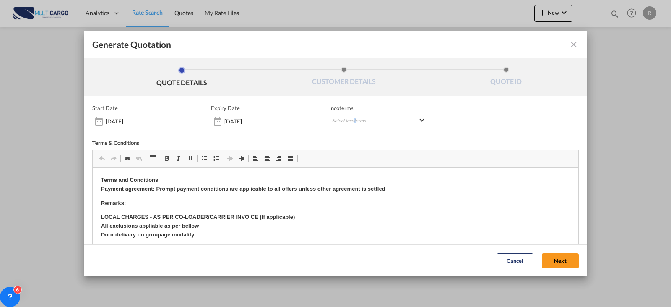
click at [350, 119] on md-select "Select Incoterms CIP - export Carriage and Insurance Paid to FOB - import Free …" at bounding box center [377, 121] width 97 height 15
type md-option "[object Object]"
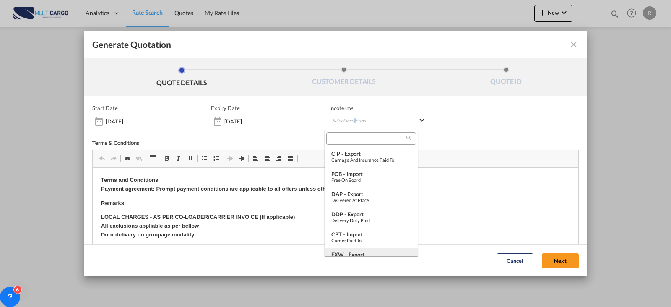
scroll to position [12, 0]
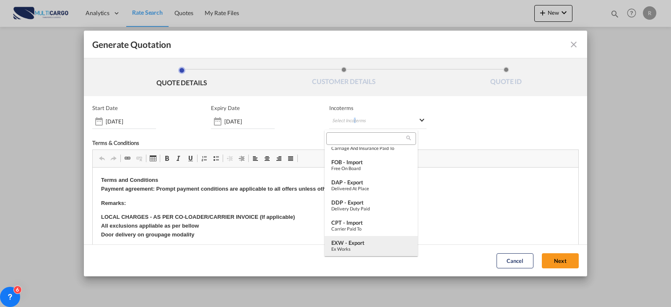
type md-option "[object Object]"
click at [380, 242] on div "EXW - export" at bounding box center [371, 242] width 80 height 7
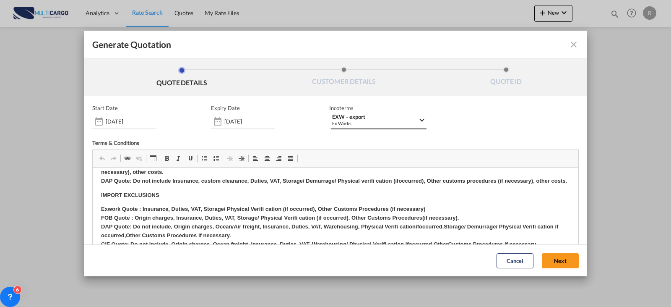
scroll to position [0, 0]
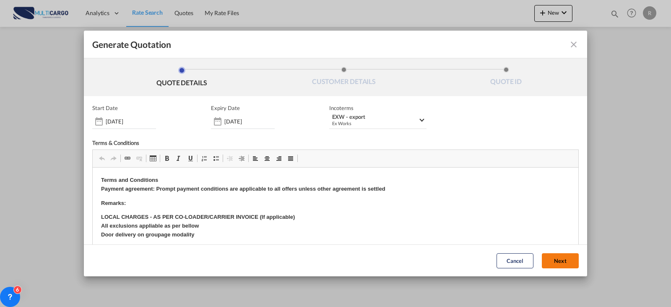
click at [550, 258] on button "Next" at bounding box center [560, 260] width 37 height 15
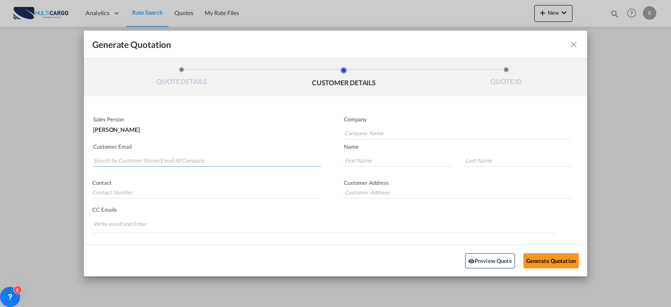
click at [140, 156] on input "Search by Customer Name/Email Id/Company" at bounding box center [208, 160] width 228 height 13
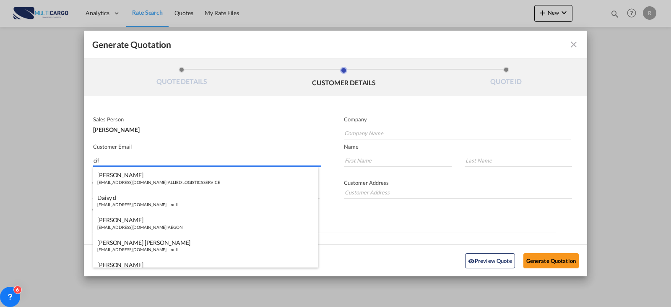
type input "cift"
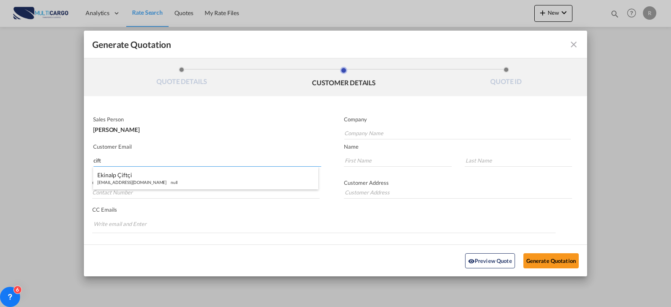
drag, startPoint x: 105, startPoint y: 162, endPoint x: 61, endPoint y: 161, distance: 43.6
click at [62, 161] on div "Generate Quotation QUOTE DETAILS CUSTOMER DETAILS QUOTE ID Start Date [DATE] Ex…" at bounding box center [335, 153] width 671 height 307
click at [380, 133] on input "Company Name" at bounding box center [457, 133] width 227 height 13
type input "CONCEPTS IN FREIGHT"
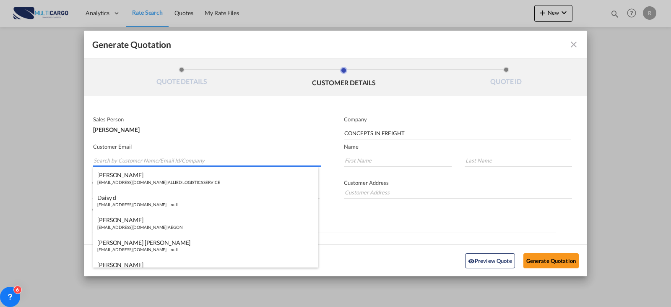
click at [147, 156] on input "Search by Customer Name/Email Id/Company" at bounding box center [208, 160] width 228 height 13
paste input "[EMAIL_ADDRESS][DOMAIN_NAME]"
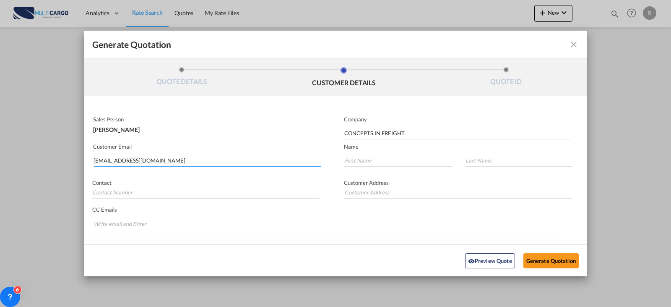
type input "[EMAIL_ADDRESS][DOMAIN_NAME]"
click at [351, 161] on input "Generate QuotationQUOTE ..." at bounding box center [398, 160] width 108 height 13
paste input "Arman"
type input "Arman"
click at [518, 154] on md-input-container "Generate QuotationQUOTE ..." at bounding box center [514, 162] width 117 height 18
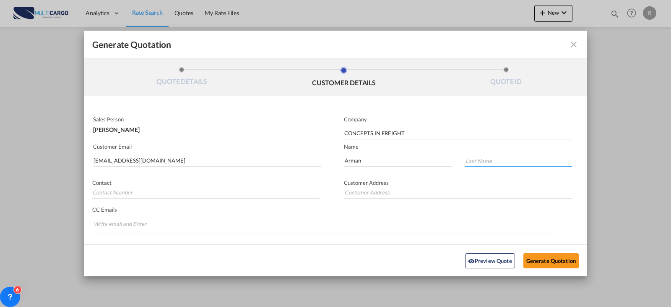
click at [516, 157] on input "Generate QuotationQUOTE ..." at bounding box center [519, 160] width 108 height 13
paste input "Senocak"
type input "Senocak"
drag, startPoint x: 368, startPoint y: 163, endPoint x: 248, endPoint y: 160, distance: 120.4
click at [251, 160] on div "Sales Person [PERSON_NAME] Company CONCEPTS IN FREIGHT Customer Email [EMAIL_AD…" at bounding box center [335, 183] width 503 height 141
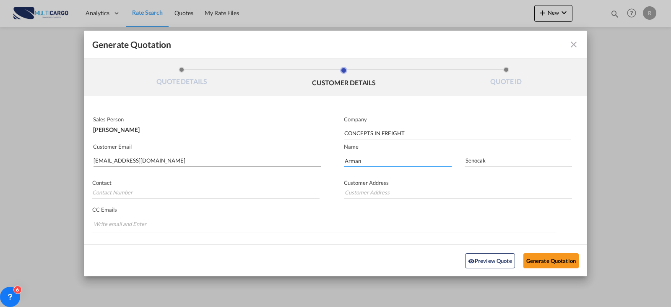
type input "t"
type input "[PERSON_NAME]"
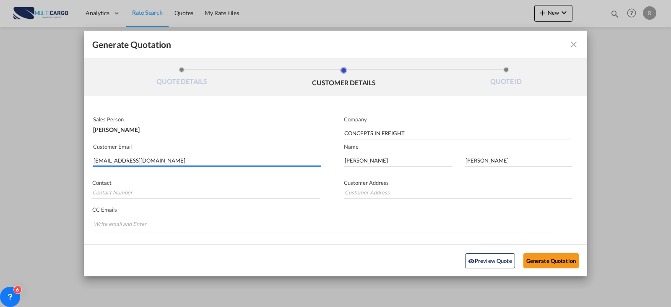
drag, startPoint x: 147, startPoint y: 159, endPoint x: 10, endPoint y: 138, distance: 137.9
click at [25, 141] on div "Generate Quotation QUOTE DETAILS CUSTOMER DETAILS QUOTE ID Start Date [DATE] Ex…" at bounding box center [335, 153] width 671 height 307
paste input "[PERSON_NAME]@ciftrinidad"
type input "[PERSON_NAME][EMAIL_ADDRESS][DOMAIN_NAME]"
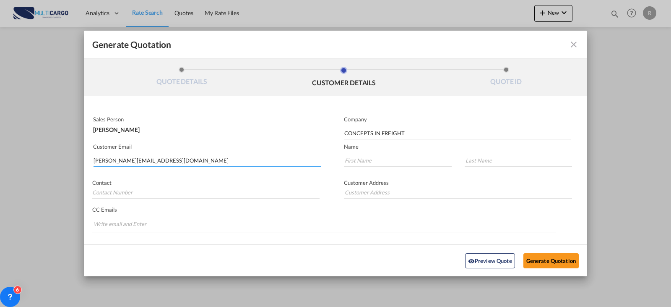
type input "[PERSON_NAME][EMAIL_ADDRESS][DOMAIN_NAME]"
type input "[PERSON_NAME]"
click at [524, 258] on button "Generate Quotation" at bounding box center [551, 260] width 55 height 15
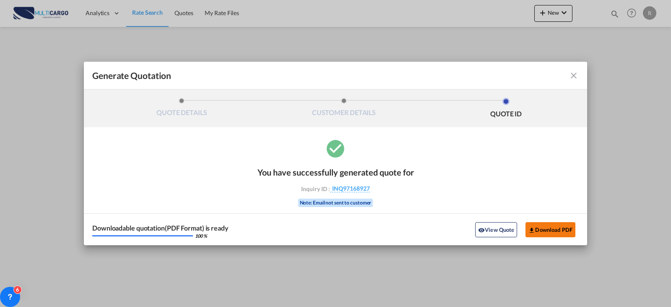
click at [541, 232] on button "Download PDF" at bounding box center [551, 229] width 50 height 15
click at [580, 73] on md-toolbar "Generate Quotation" at bounding box center [335, 76] width 503 height 28
click at [570, 73] on md-icon "icon-close fg-AAA8AD cursor m-0" at bounding box center [574, 75] width 10 height 10
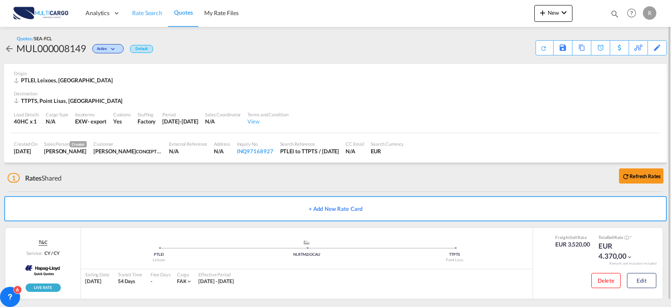
click at [156, 14] on span "Rate Search" at bounding box center [147, 12] width 30 height 7
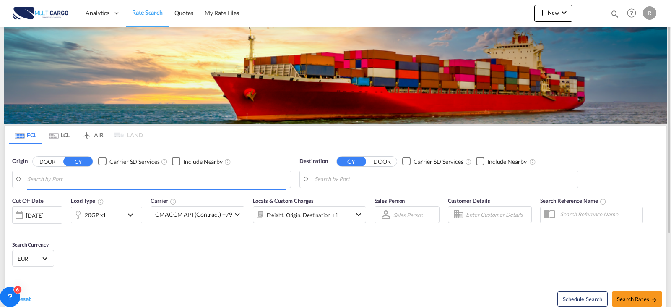
type input "Leixoes, PTLEI"
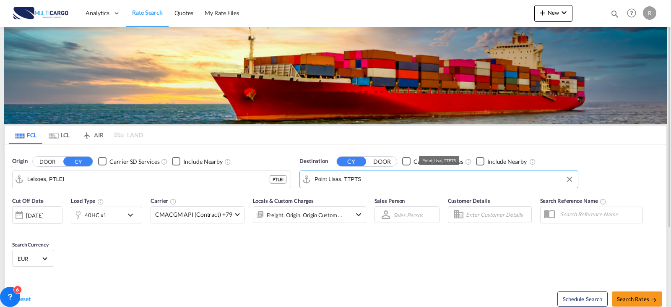
click at [384, 183] on input "Point Lisas, TTPTS" at bounding box center [444, 179] width 259 height 13
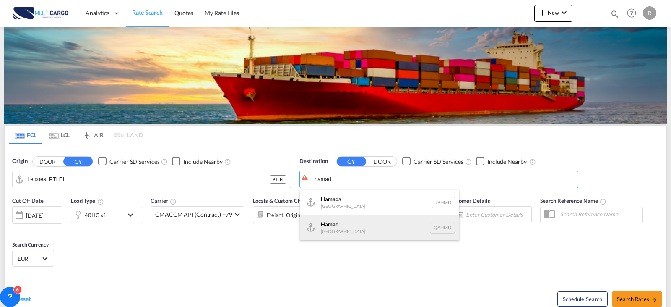
click at [354, 232] on div "Hamad [GEOGRAPHIC_DATA] QAHMD" at bounding box center [379, 227] width 159 height 25
type input "Hamad, QAHMD"
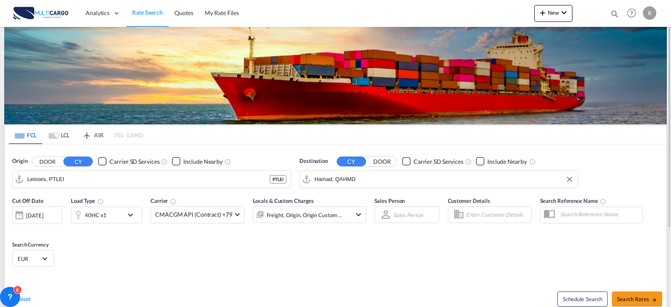
click at [127, 217] on md-icon "icon-chevron-down" at bounding box center [132, 215] width 14 height 10
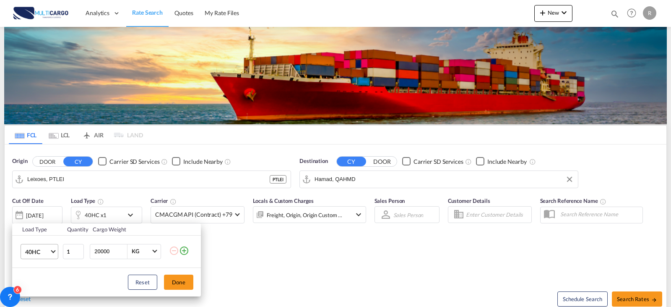
click at [51, 255] on md-select-value "40HC" at bounding box center [41, 251] width 34 height 14
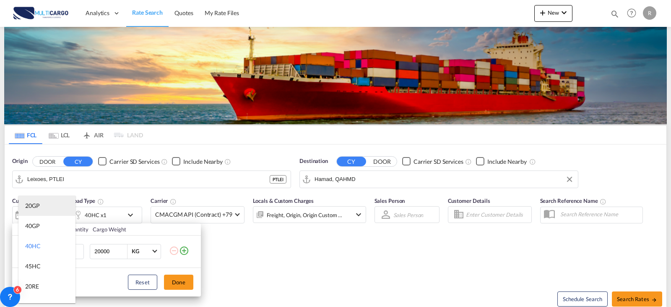
click at [42, 207] on md-option "20GP" at bounding box center [46, 205] width 57 height 20
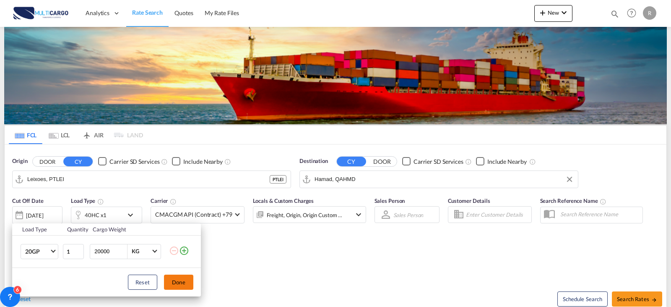
click at [178, 280] on button "Done" at bounding box center [178, 281] width 29 height 15
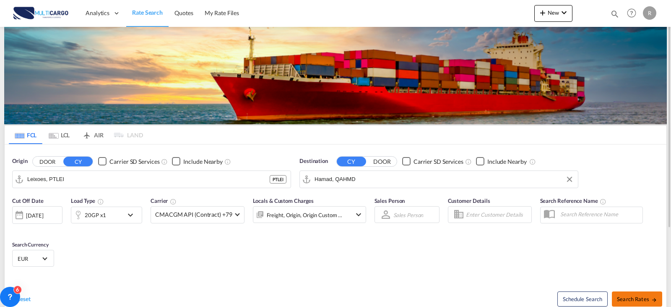
click at [641, 300] on span "Search Rates" at bounding box center [637, 298] width 40 height 7
type input "PTLEI to QAHMD / [DATE]"
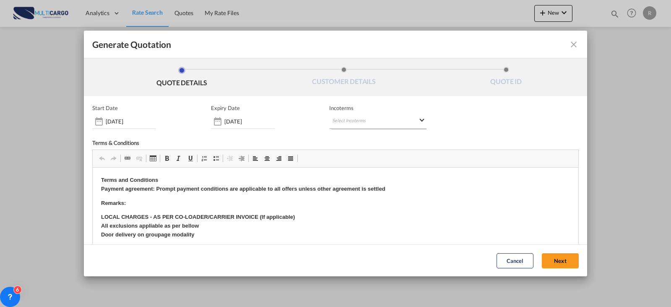
click at [338, 125] on md-select "Select Incoterms CIP - export Carriage and Insurance Paid to FOB - import Free …" at bounding box center [377, 121] width 97 height 15
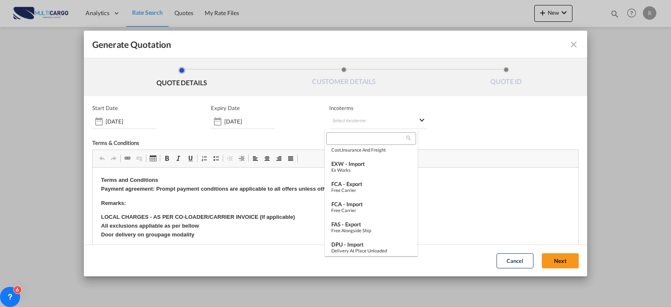
scroll to position [294, 0]
click at [351, 222] on div "FOB - export" at bounding box center [371, 222] width 80 height 7
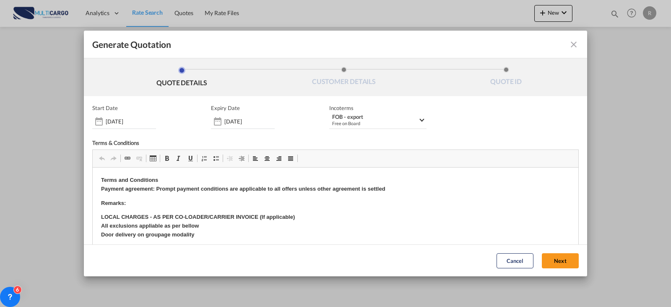
drag, startPoint x: 550, startPoint y: 266, endPoint x: 535, endPoint y: 266, distance: 14.3
click at [549, 266] on button "Next" at bounding box center [560, 260] width 37 height 15
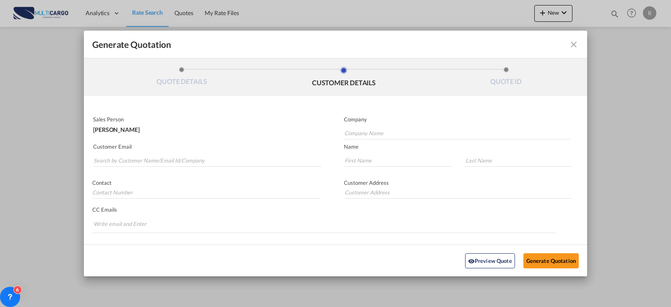
click at [252, 153] on md-autocomplete-wrap "Generate QuotationQUOTE ..." at bounding box center [207, 158] width 228 height 17
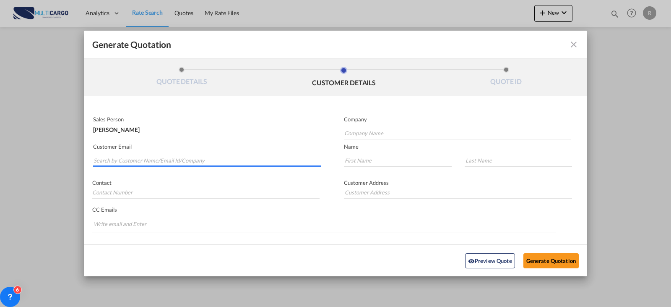
click at [253, 162] on input "Search by Customer Name/Email Id/Company" at bounding box center [208, 160] width 228 height 13
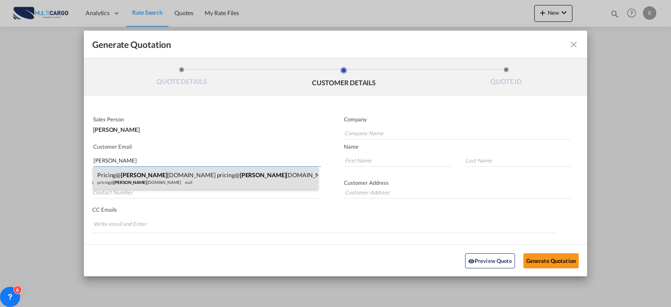
type input "[PERSON_NAME]"
click at [203, 175] on div "pricing@ [PERSON_NAME] [DOMAIN_NAME] pricing@ [PERSON_NAME] [DOMAIN_NAME] prici…" at bounding box center [205, 178] width 225 height 23
type input "[EMAIL_ADDRESS][DOMAIN_NAME]"
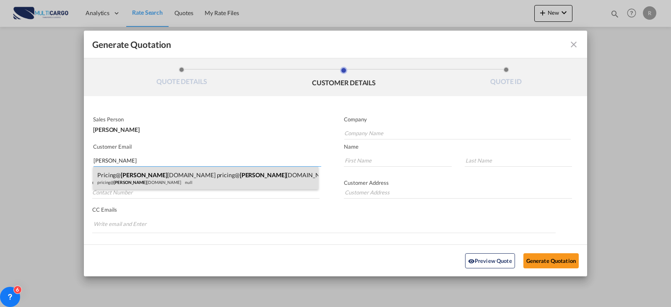
type input "[EMAIL_ADDRESS][DOMAIN_NAME]"
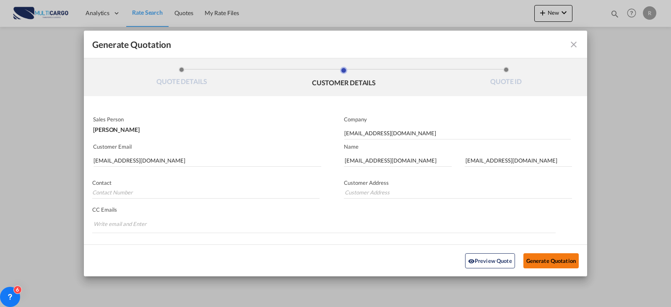
click at [532, 263] on button "Generate Quotation" at bounding box center [551, 260] width 55 height 15
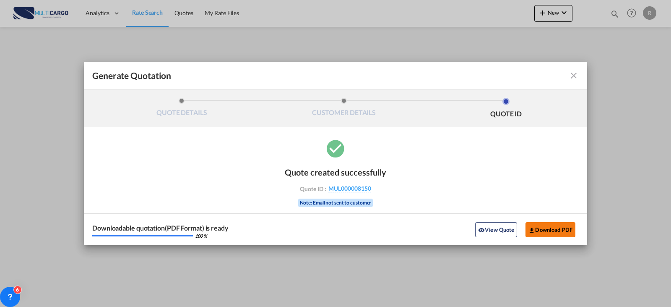
click at [542, 222] on button "Download PDF" at bounding box center [551, 229] width 50 height 15
drag, startPoint x: 574, startPoint y: 80, endPoint x: 575, endPoint y: 74, distance: 5.5
click at [574, 79] on md-icon "icon-close fg-AAA8AD cursor m-0" at bounding box center [574, 75] width 10 height 10
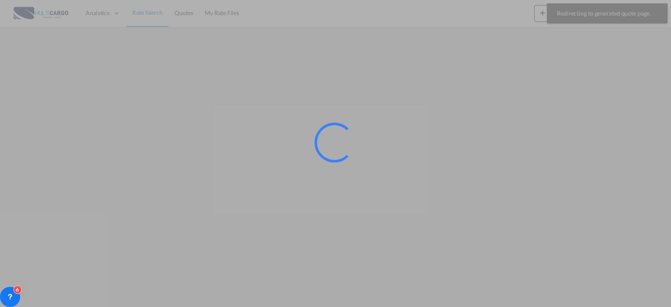
click at [612, 13] on div at bounding box center [335, 153] width 671 height 307
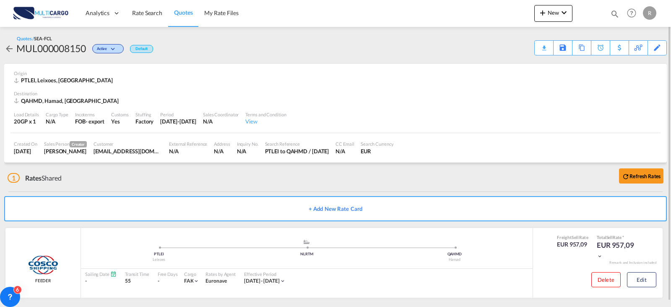
click at [610, 13] on div "Quotes Help Resources Product Release R My Profile Logout" at bounding box center [631, 13] width 53 height 26
click at [611, 16] on md-icon "icon-magnify" at bounding box center [614, 13] width 9 height 9
click at [495, 13] on select "Quotes" at bounding box center [481, 13] width 40 height 15
select select "Quotes"
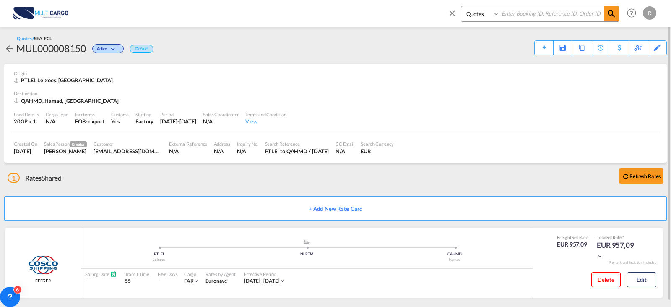
click at [461, 6] on select "Quotes" at bounding box center [481, 13] width 40 height 15
click at [515, 14] on input at bounding box center [552, 13] width 104 height 15
type input "7764"
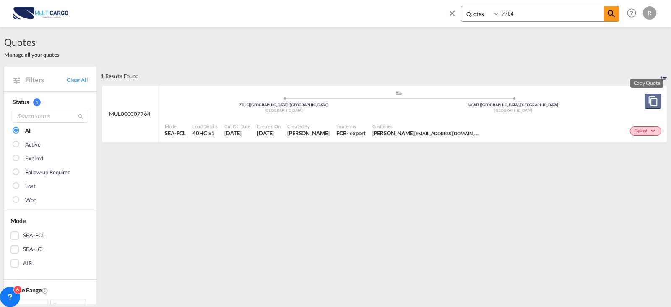
click at [653, 102] on button "Copy Quote" at bounding box center [653, 101] width 17 height 15
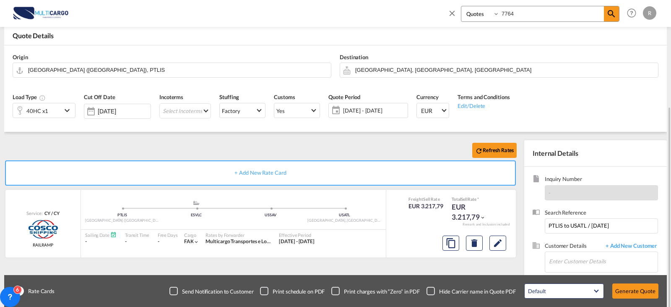
scroll to position [84, 0]
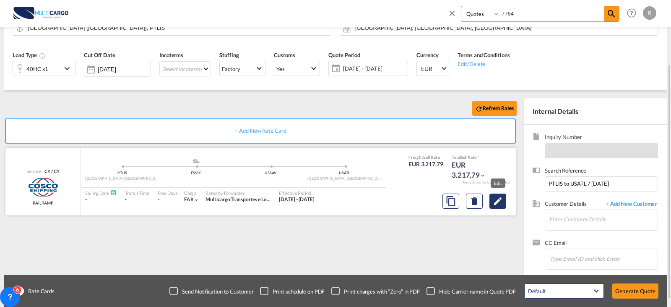
click at [501, 198] on md-icon "Edit" at bounding box center [498, 201] width 10 height 10
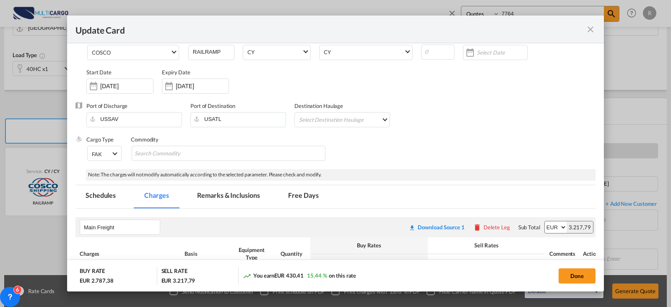
scroll to position [0, 0]
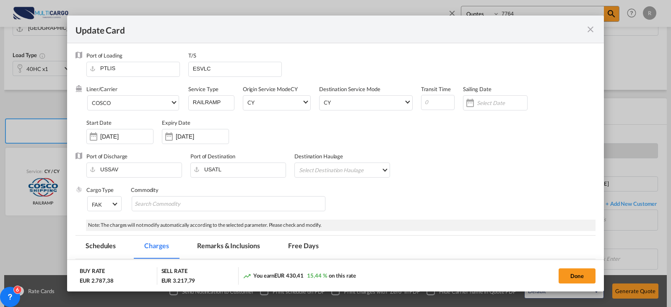
drag, startPoint x: 182, startPoint y: 137, endPoint x: 198, endPoint y: 145, distance: 18.2
click at [182, 137] on input "[DATE]" at bounding box center [202, 136] width 53 height 7
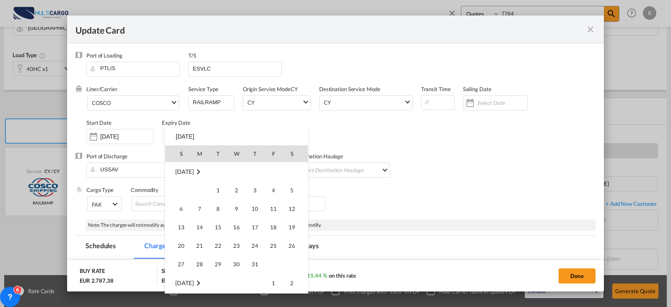
scroll to position [222, 0]
drag, startPoint x: 281, startPoint y: 123, endPoint x: 238, endPoint y: 140, distance: 45.4
click at [281, 124] on div at bounding box center [335, 153] width 671 height 307
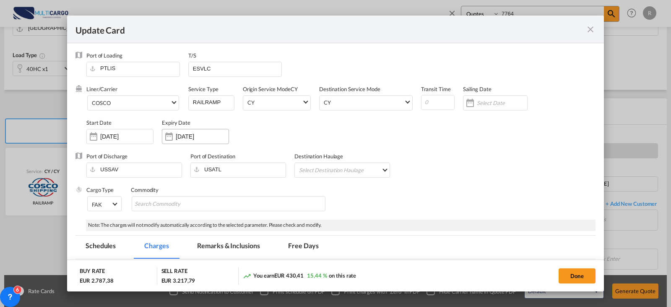
click at [189, 141] on div "[DATE]" at bounding box center [195, 136] width 67 height 15
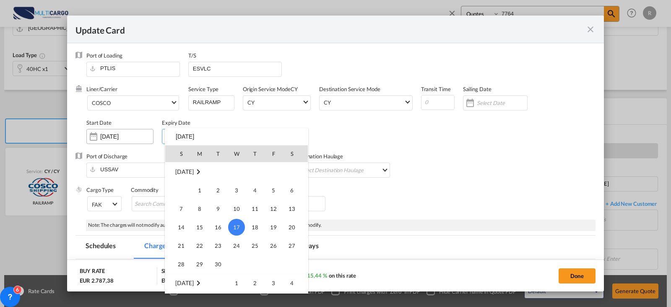
click at [97, 141] on div at bounding box center [335, 153] width 671 height 307
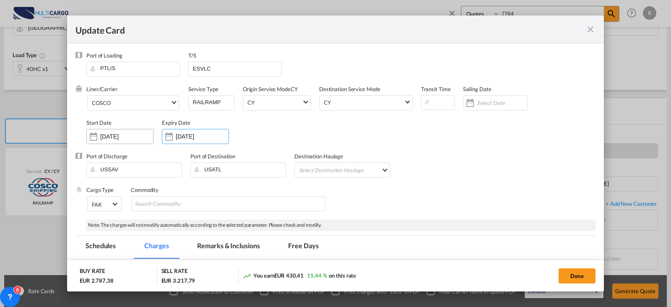
click at [99, 140] on div "Update Card Port ..." at bounding box center [93, 136] width 13 height 17
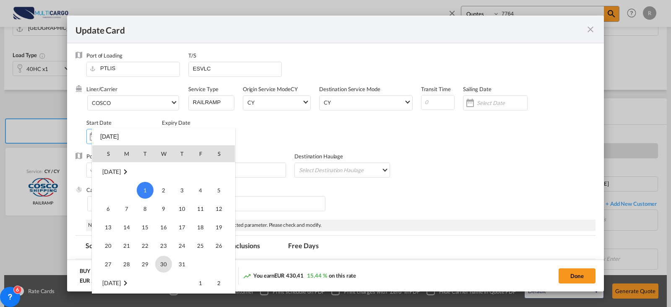
scroll to position [194137, 0]
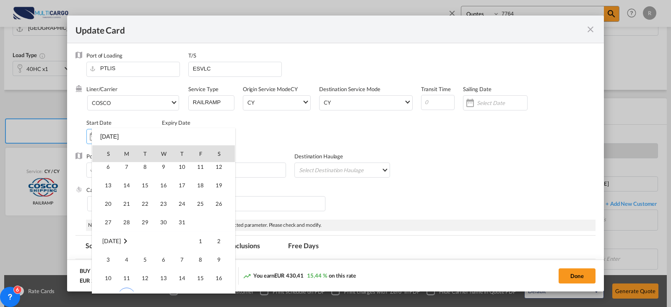
drag, startPoint x: 195, startPoint y: 240, endPoint x: 198, endPoint y: 231, distance: 9.3
click at [195, 240] on span "1" at bounding box center [200, 240] width 17 height 17
type input "[DATE]"
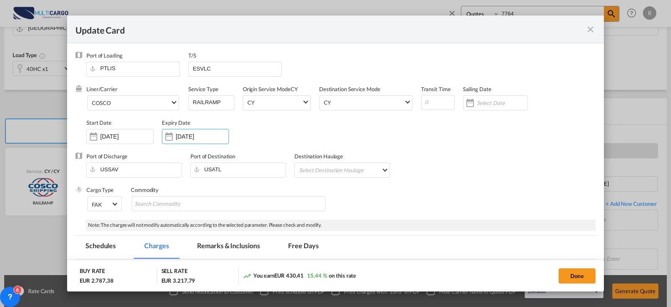
drag, startPoint x: 195, startPoint y: 133, endPoint x: 195, endPoint y: 137, distance: 4.2
click at [195, 133] on input "[DATE]" at bounding box center [202, 136] width 53 height 7
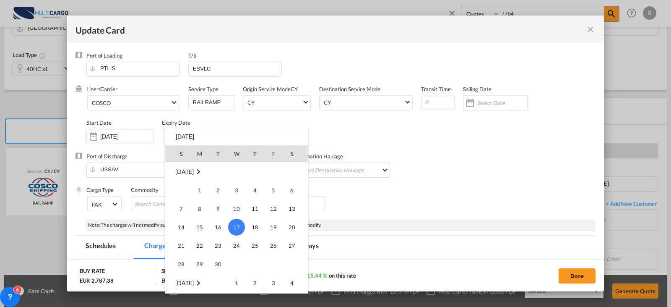
scroll to position [69, 0]
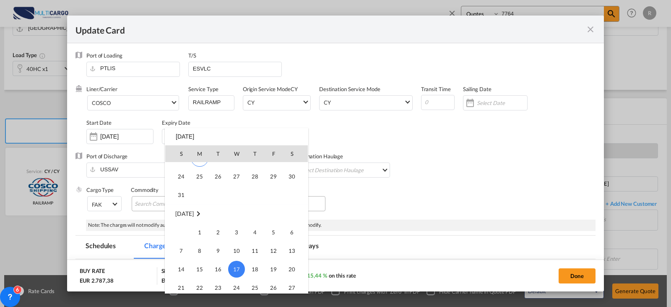
click at [179, 197] on span "31" at bounding box center [181, 194] width 17 height 17
type input "[DATE]"
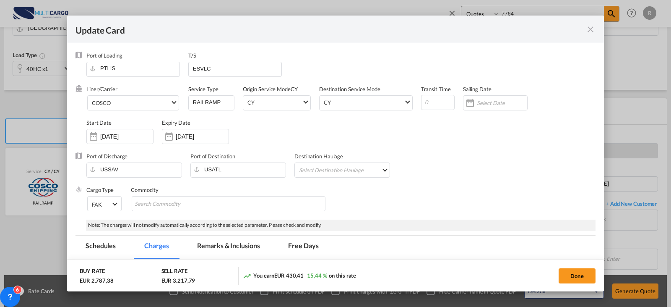
click at [567, 272] on button "Done" at bounding box center [577, 275] width 37 height 15
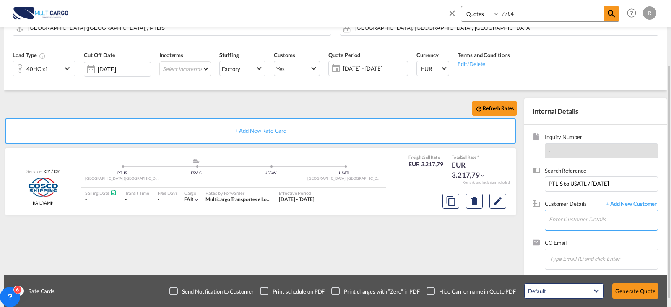
drag, startPoint x: 601, startPoint y: 225, endPoint x: 600, endPoint y: 234, distance: 8.8
click at [601, 225] on input "Enter Customer Details" at bounding box center [603, 219] width 109 height 19
click at [592, 262] on input "Chips input." at bounding box center [592, 259] width 84 height 18
click at [576, 256] on input "Chips input." at bounding box center [592, 259] width 84 height 18
type input "interwf"
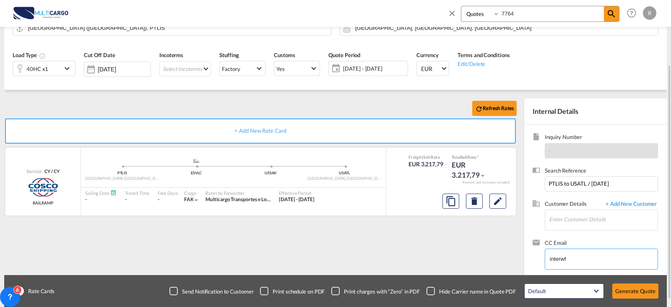
drag, startPoint x: 513, startPoint y: 250, endPoint x: 442, endPoint y: 241, distance: 71.4
click at [443, 242] on div "Refresh Rates + Add New Rate Card Service: CY / [GEOGRAPHIC_DATA][PERSON_NAME] …" at bounding box center [335, 184] width 663 height 188
drag, startPoint x: 576, startPoint y: 215, endPoint x: 562, endPoint y: 217, distance: 14.4
click at [564, 218] on input "Enter Customer Details" at bounding box center [603, 219] width 109 height 19
click at [595, 194] on div "m [PERSON_NAME]@ interwf .[DOMAIN_NAME] | mfernandez@ interwf .[DOMAIN_NAME]>" at bounding box center [603, 198] width 109 height 23
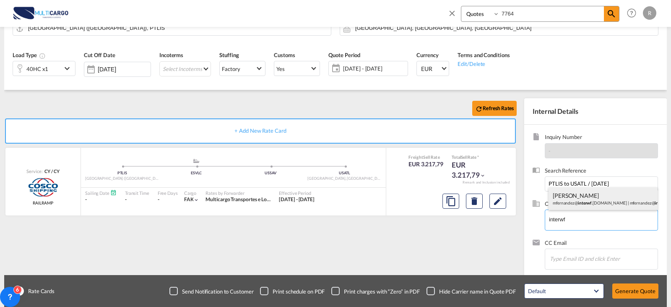
type input "[EMAIL_ADDRESS][DOMAIN_NAME]>, [PERSON_NAME], [PERSON_NAME][EMAIL_ADDRESS][DOMA…"
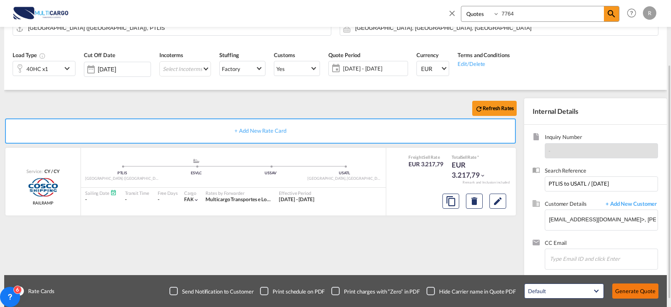
click at [622, 291] on button "Generate Quote" at bounding box center [635, 290] width 46 height 15
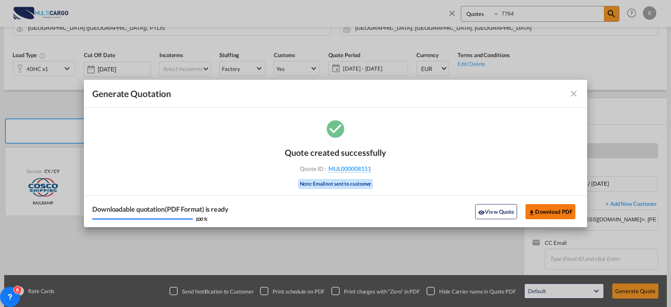
click at [555, 212] on button "Download PDF" at bounding box center [551, 211] width 50 height 15
click at [574, 94] on md-icon "icon-close fg-AAA8AD cursor m-0" at bounding box center [574, 94] width 10 height 10
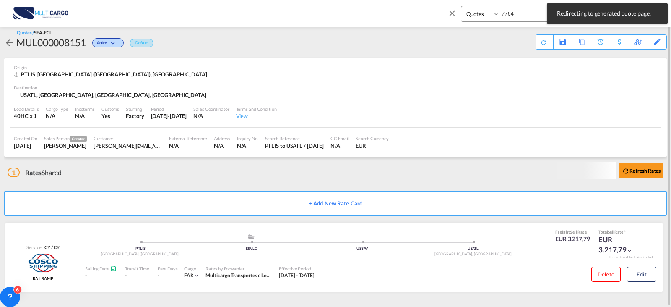
scroll to position [6, 0]
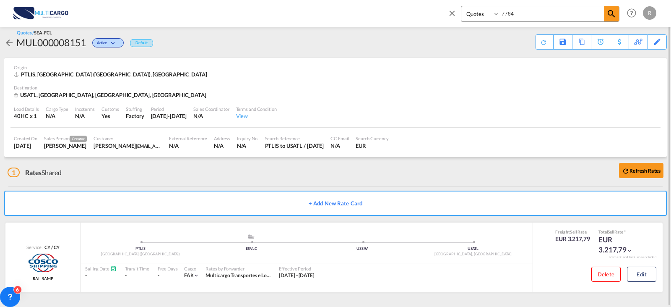
click at [462, 10] on div "Quotes 7764" at bounding box center [540, 14] width 159 height 16
type input "7893"
click at [608, 14] on md-icon "icon-magnify" at bounding box center [612, 14] width 10 height 10
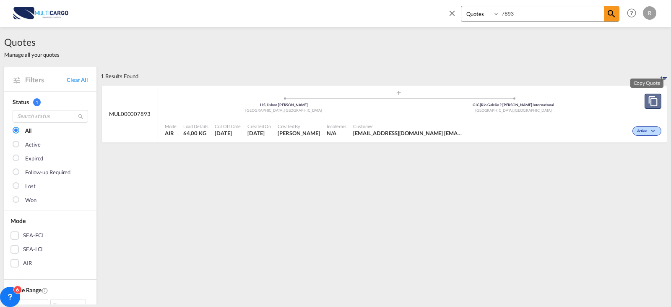
click at [651, 103] on md-icon "assets/icons/custom/copyQuote.svg" at bounding box center [653, 101] width 10 height 10
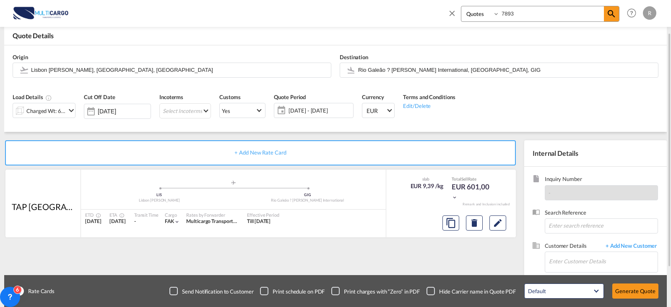
scroll to position [84, 0]
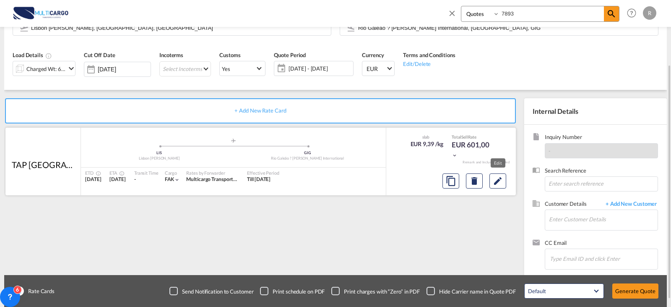
click at [509, 180] on div at bounding box center [474, 181] width 70 height 20
click at [491, 183] on button "Edit" at bounding box center [498, 180] width 17 height 15
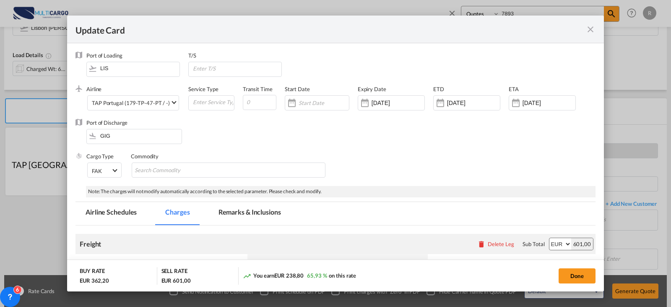
select select "per_shipment"
select select "per_awb"
select select "per_document"
select select "per_shipment"
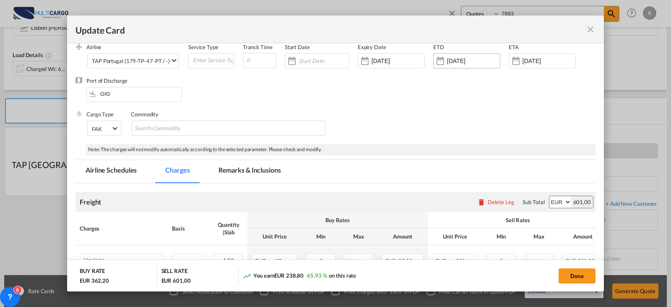
click at [453, 60] on input "[DATE]" at bounding box center [473, 60] width 53 height 7
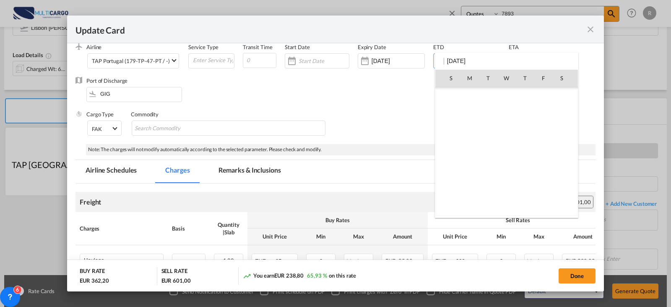
scroll to position [192539, 0]
click at [359, 109] on div at bounding box center [335, 153] width 671 height 307
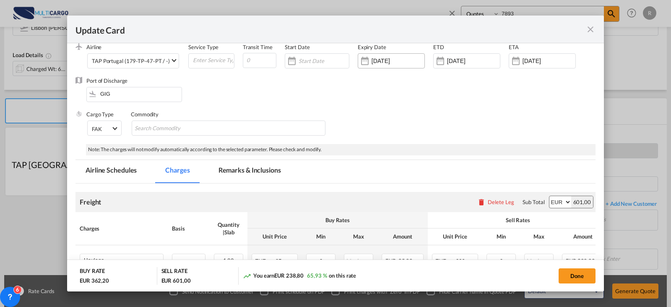
click at [383, 67] on div "[DATE]" at bounding box center [391, 60] width 67 height 15
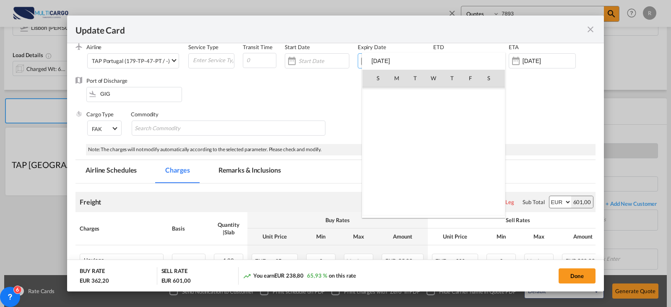
scroll to position [194206, 0]
click at [380, 186] on span "31" at bounding box center [378, 188] width 17 height 17
type input "[DATE]"
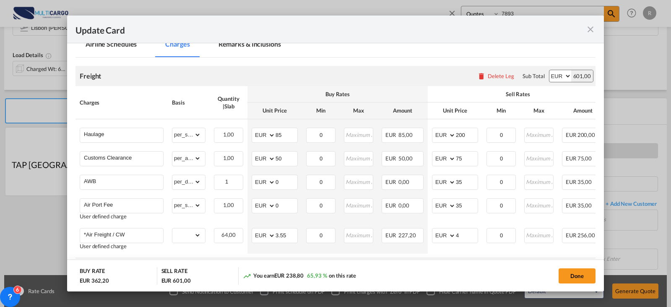
scroll to position [210, 0]
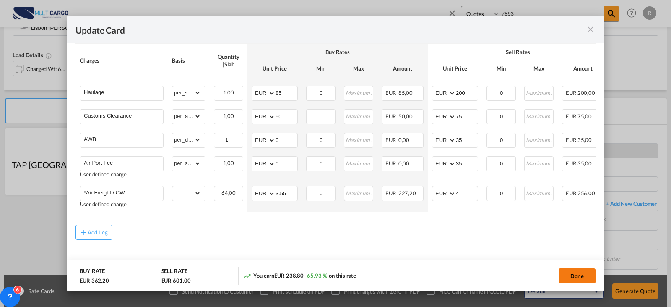
click at [578, 275] on button "Done" at bounding box center [577, 275] width 37 height 15
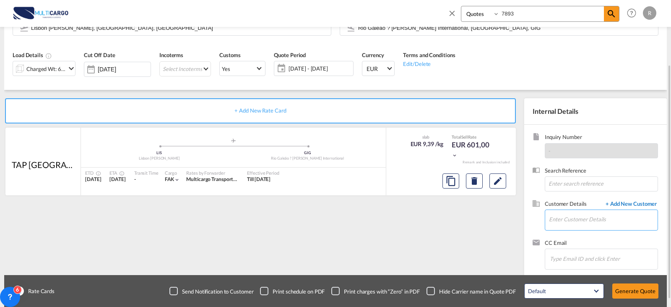
drag, startPoint x: 584, startPoint y: 221, endPoint x: 613, endPoint y: 202, distance: 34.6
click at [587, 219] on input "Enter Customer Details" at bounding box center [603, 219] width 109 height 19
click at [582, 204] on div "pricing@ hislo [DOMAIN_NAME] pricing@ hislo [DOMAIN_NAME] pricing@ hislo [DOMAI…" at bounding box center [603, 198] width 109 height 23
type input "[EMAIL_ADDRESS][DOMAIN_NAME], [EMAIL_ADDRESS][DOMAIN_NAME] [EMAIL_ADDRESS][DOMA…"
click at [633, 293] on button "Generate Quote" at bounding box center [635, 290] width 46 height 15
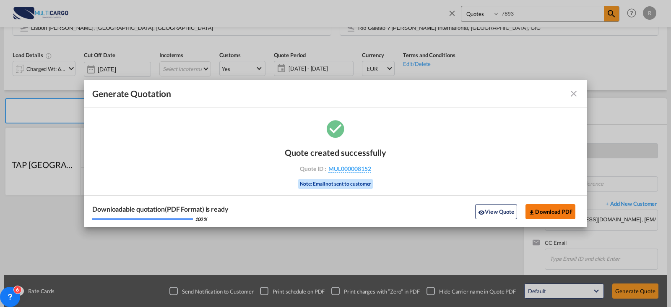
click at [551, 209] on button "Download PDF" at bounding box center [551, 211] width 50 height 15
click at [565, 91] on div "Generate Quotation Quote ..." at bounding box center [554, 94] width 49 height 10
click at [574, 94] on md-icon "icon-close fg-AAA8AD cursor m-0" at bounding box center [574, 94] width 10 height 10
